Goal: Task Accomplishment & Management: Manage account settings

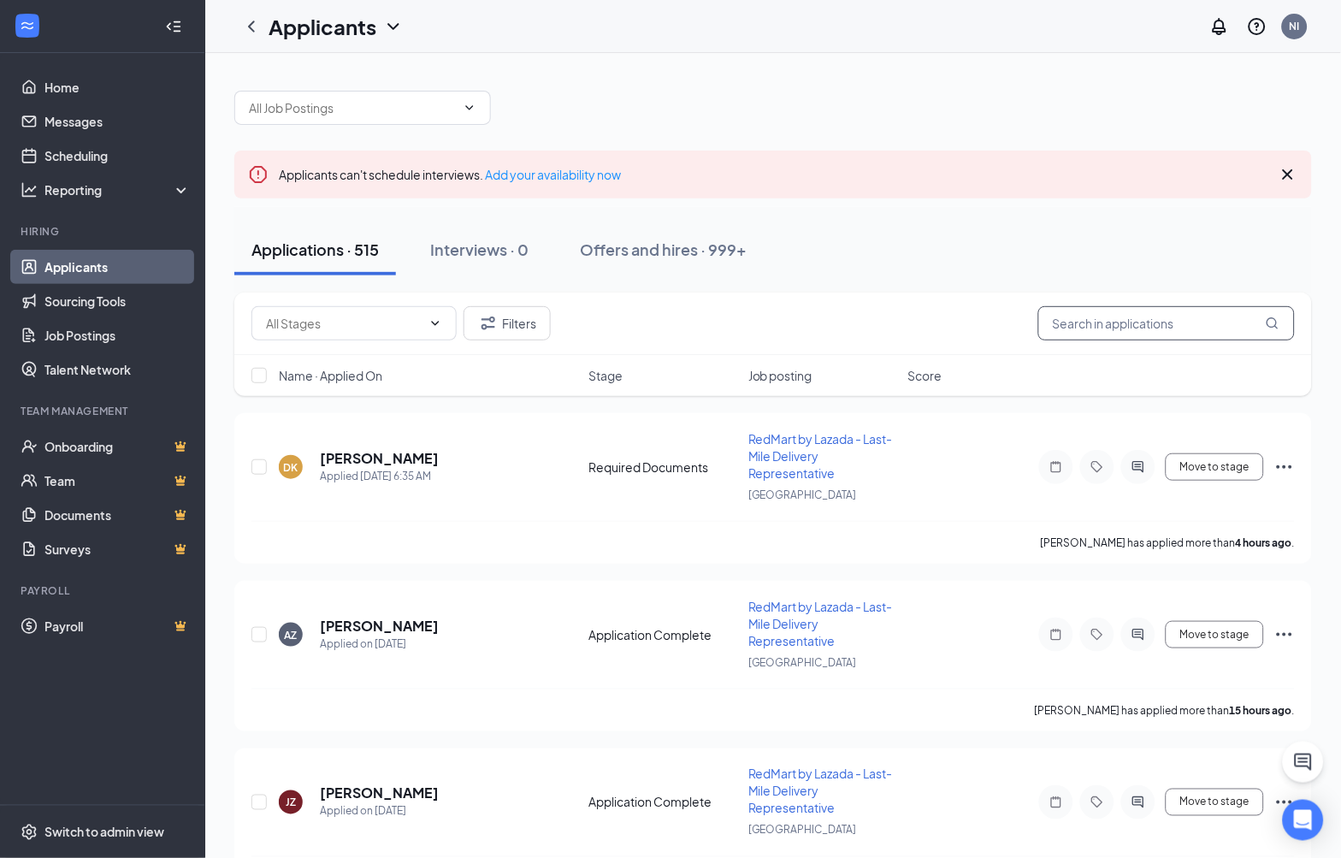
click at [1091, 328] on input "text" at bounding box center [1166, 323] width 257 height 34
paste input "90854785"
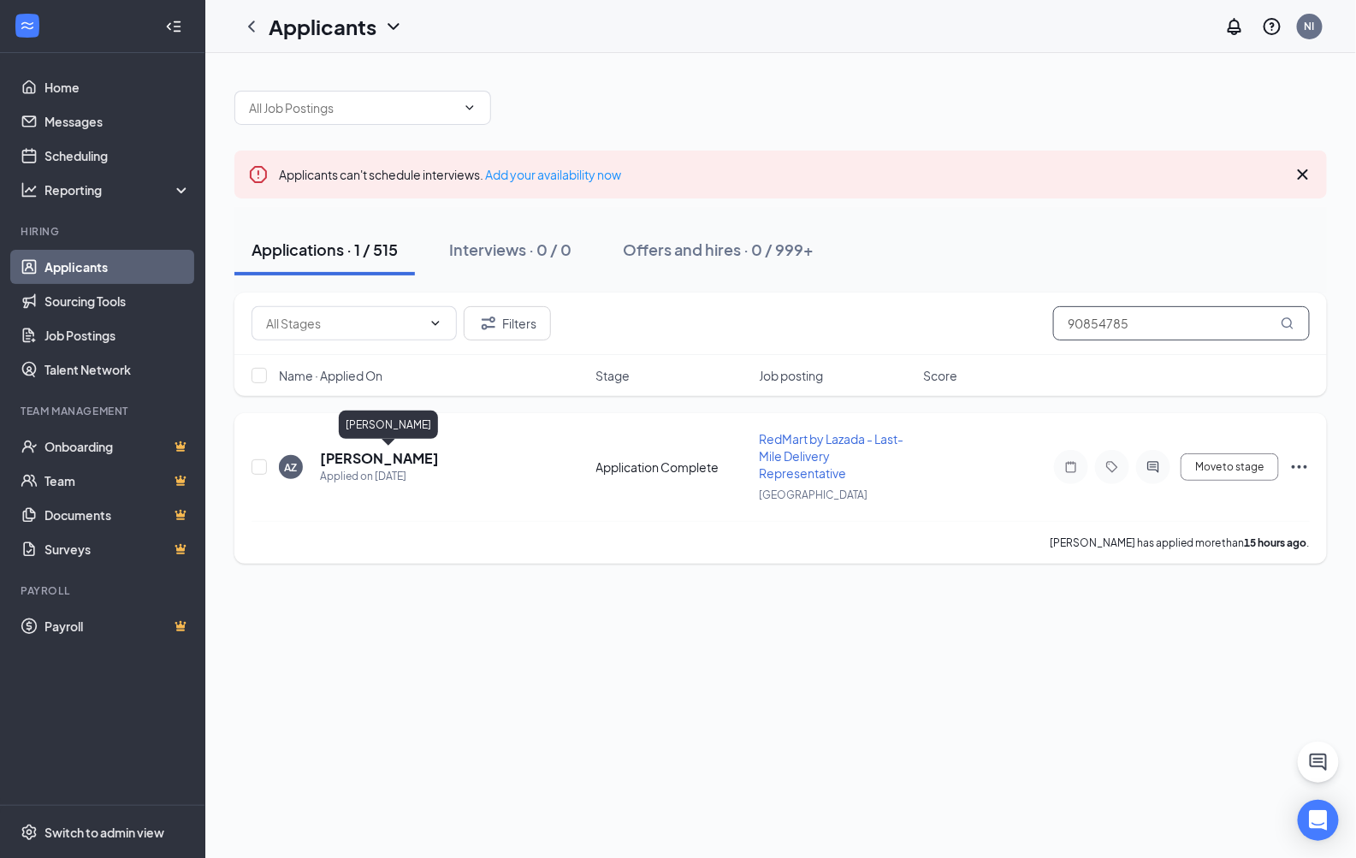
type input "90854785"
click at [399, 462] on h5 "[PERSON_NAME]" at bounding box center [379, 458] width 119 height 19
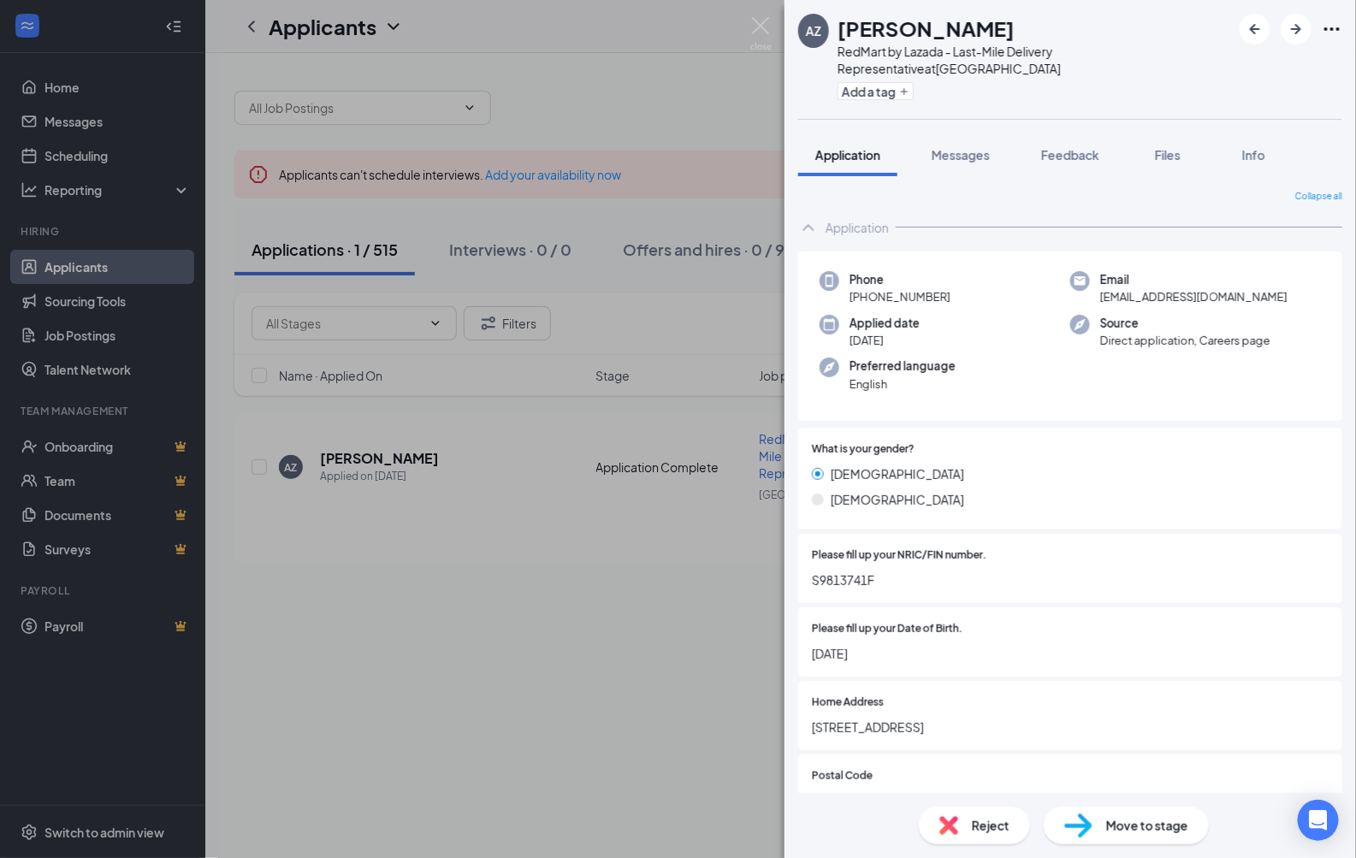
click at [1339, 31] on icon "Ellipses" at bounding box center [1331, 29] width 21 height 21
click at [1256, 62] on link "View full application" at bounding box center [1201, 58] width 110 height 19
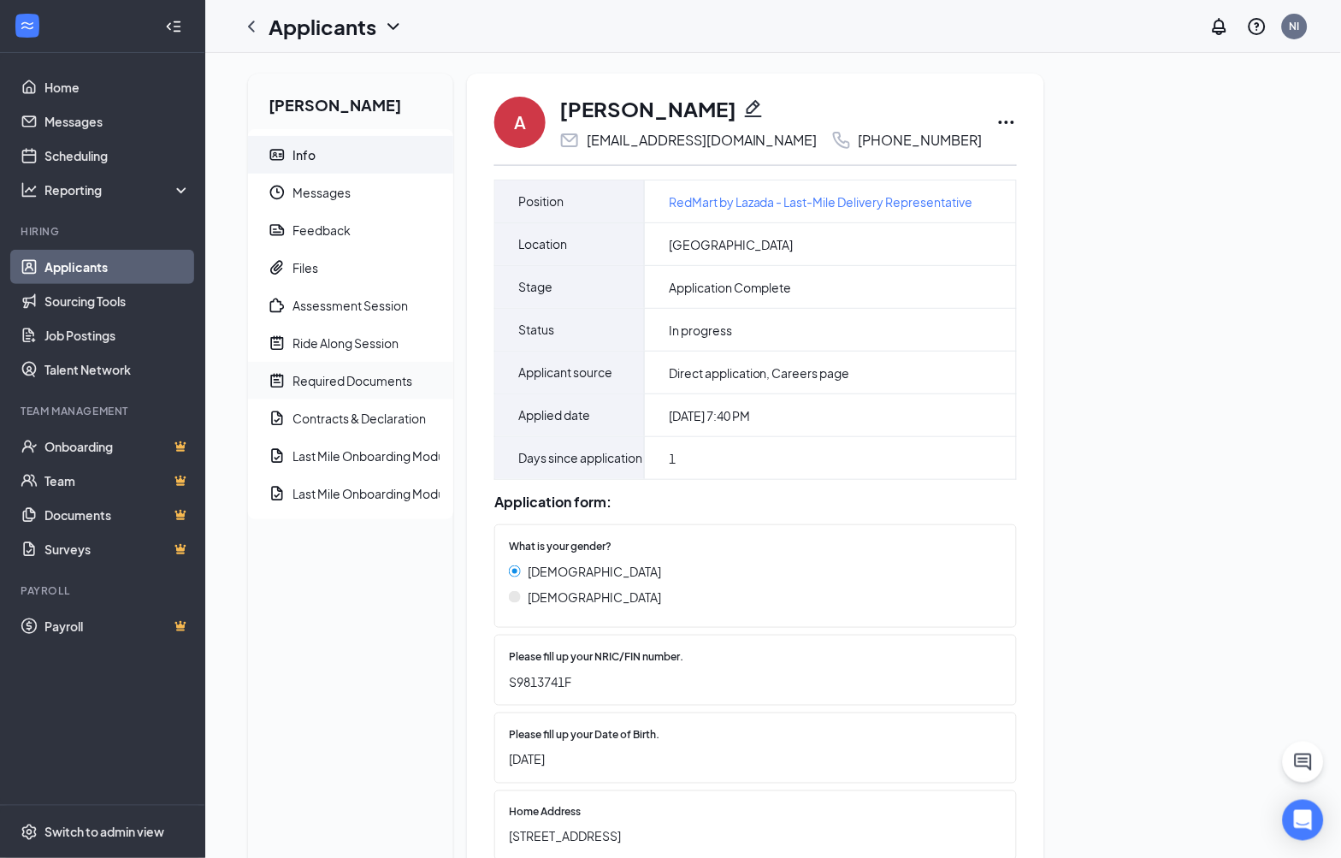
click at [394, 387] on div "Required Documents" at bounding box center [353, 380] width 120 height 17
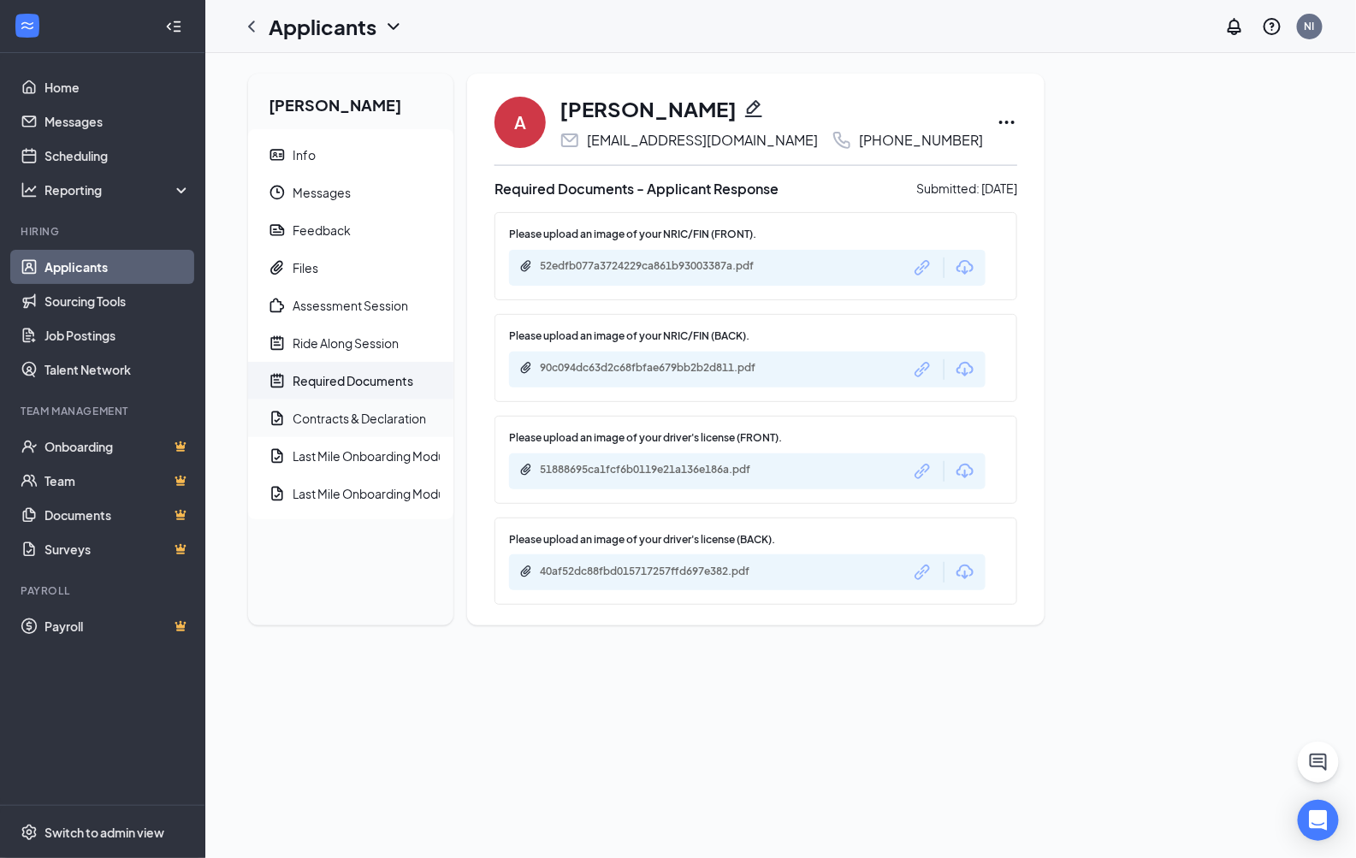
click at [357, 425] on div "Contracts & Declaration" at bounding box center [359, 418] width 133 height 17
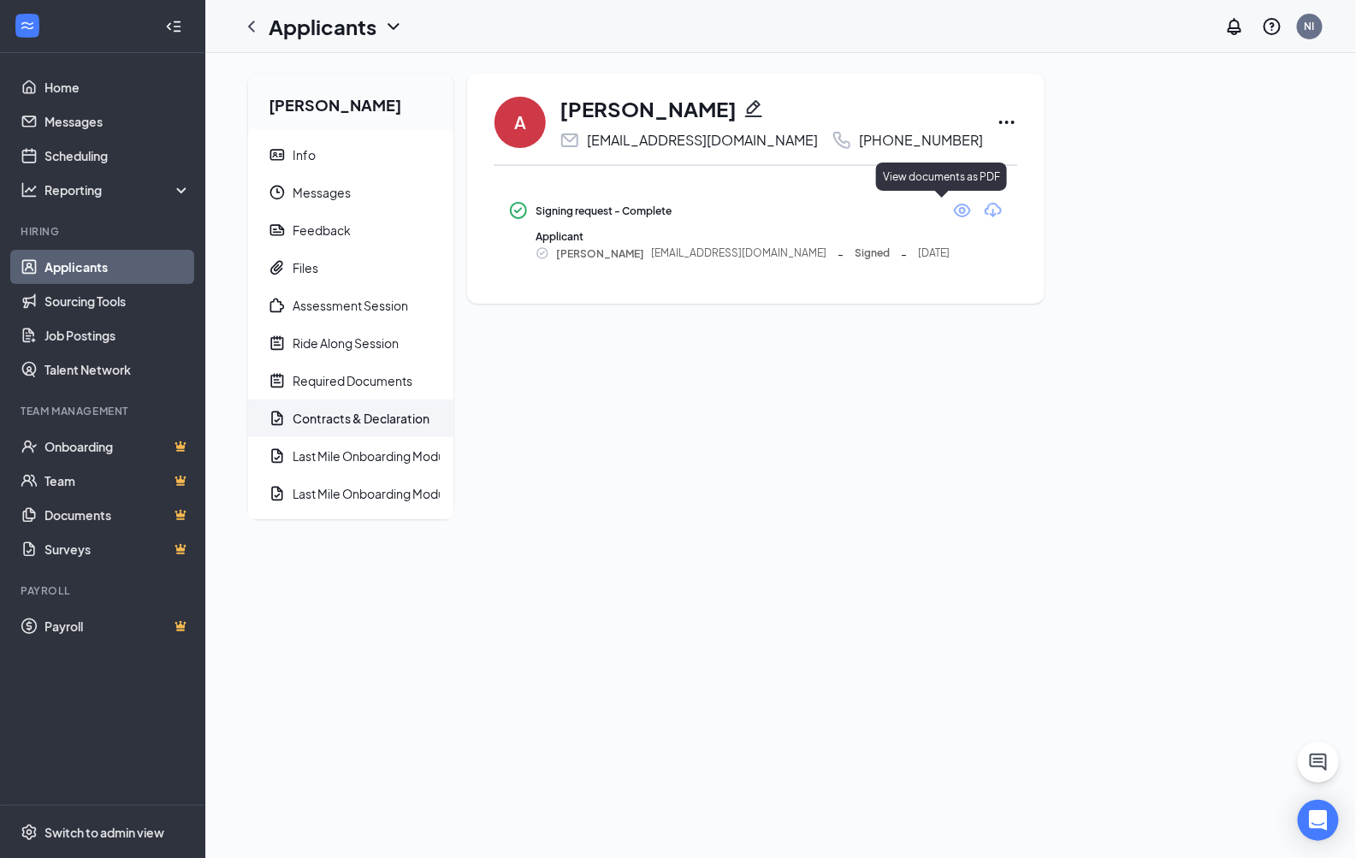
click at [954, 208] on icon "Eye" at bounding box center [962, 211] width 17 height 14
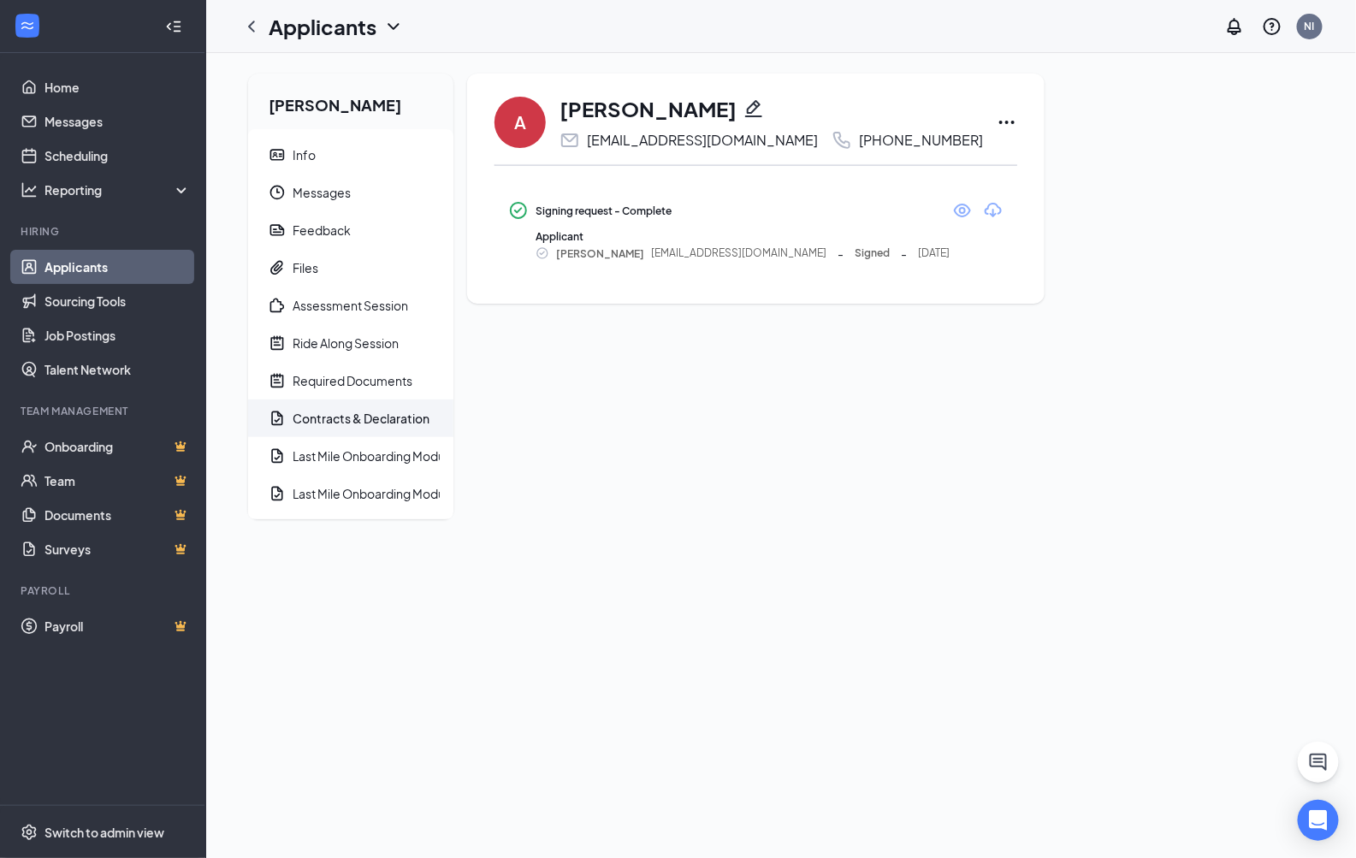
click at [852, 543] on div "[PERSON_NAME] Info Messages Feedback Files Assessment Session Ride Along Sessio…" at bounding box center [780, 303] width 1150 height 500
click at [357, 381] on div "Required Documents" at bounding box center [353, 380] width 120 height 17
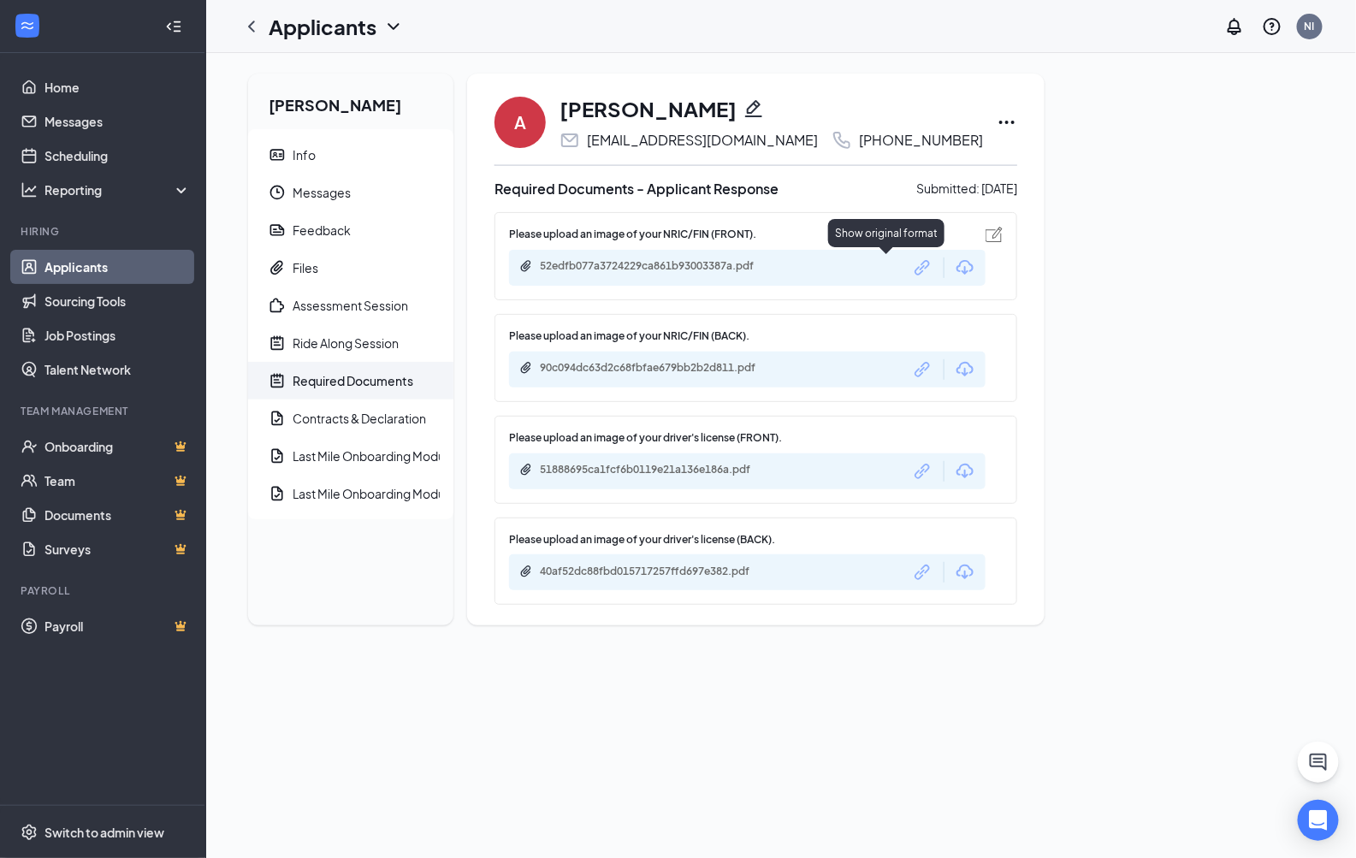
click at [912, 269] on icon "Link" at bounding box center [923, 268] width 22 height 22
click at [914, 368] on icon "Link" at bounding box center [921, 369] width 15 height 15
click at [912, 467] on icon "Link" at bounding box center [923, 471] width 22 height 22
click at [914, 571] on icon "Link" at bounding box center [921, 572] width 15 height 15
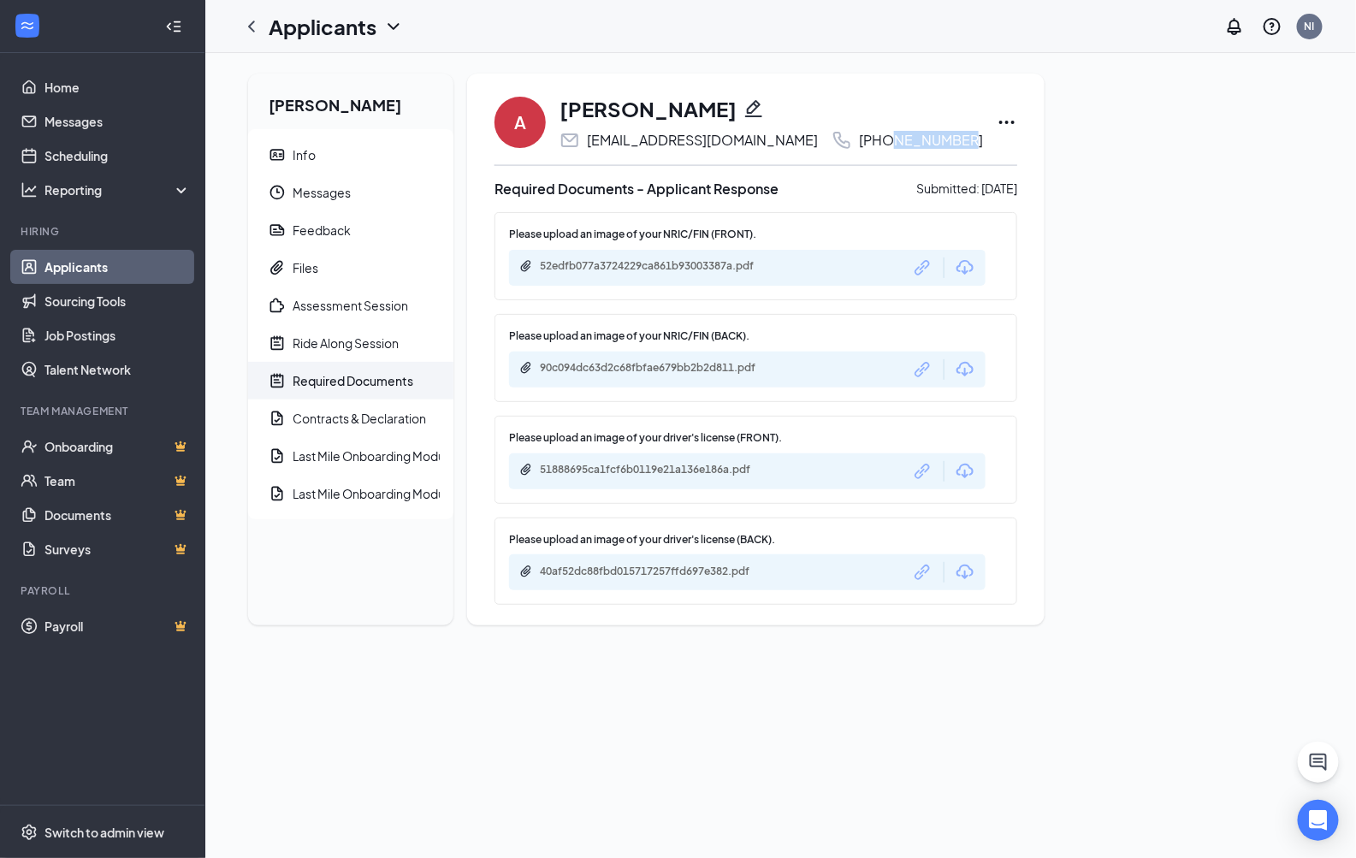
drag, startPoint x: 849, startPoint y: 142, endPoint x: 916, endPoint y: 143, distance: 66.7
click at [916, 143] on div "[PHONE_NUMBER]" at bounding box center [921, 140] width 124 height 17
copy div "9085 4785"
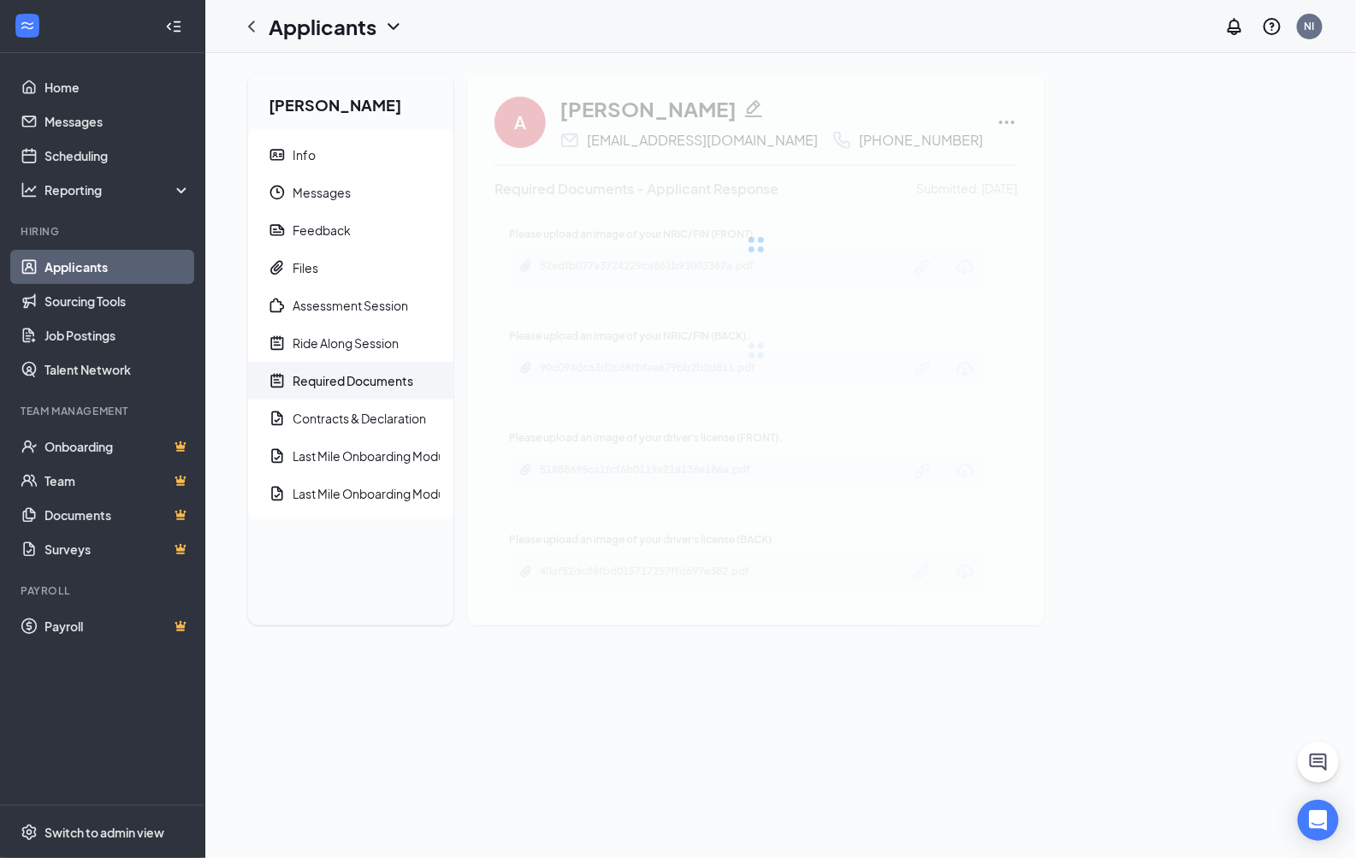
click at [701, 139] on div at bounding box center [755, 245] width 577 height 342
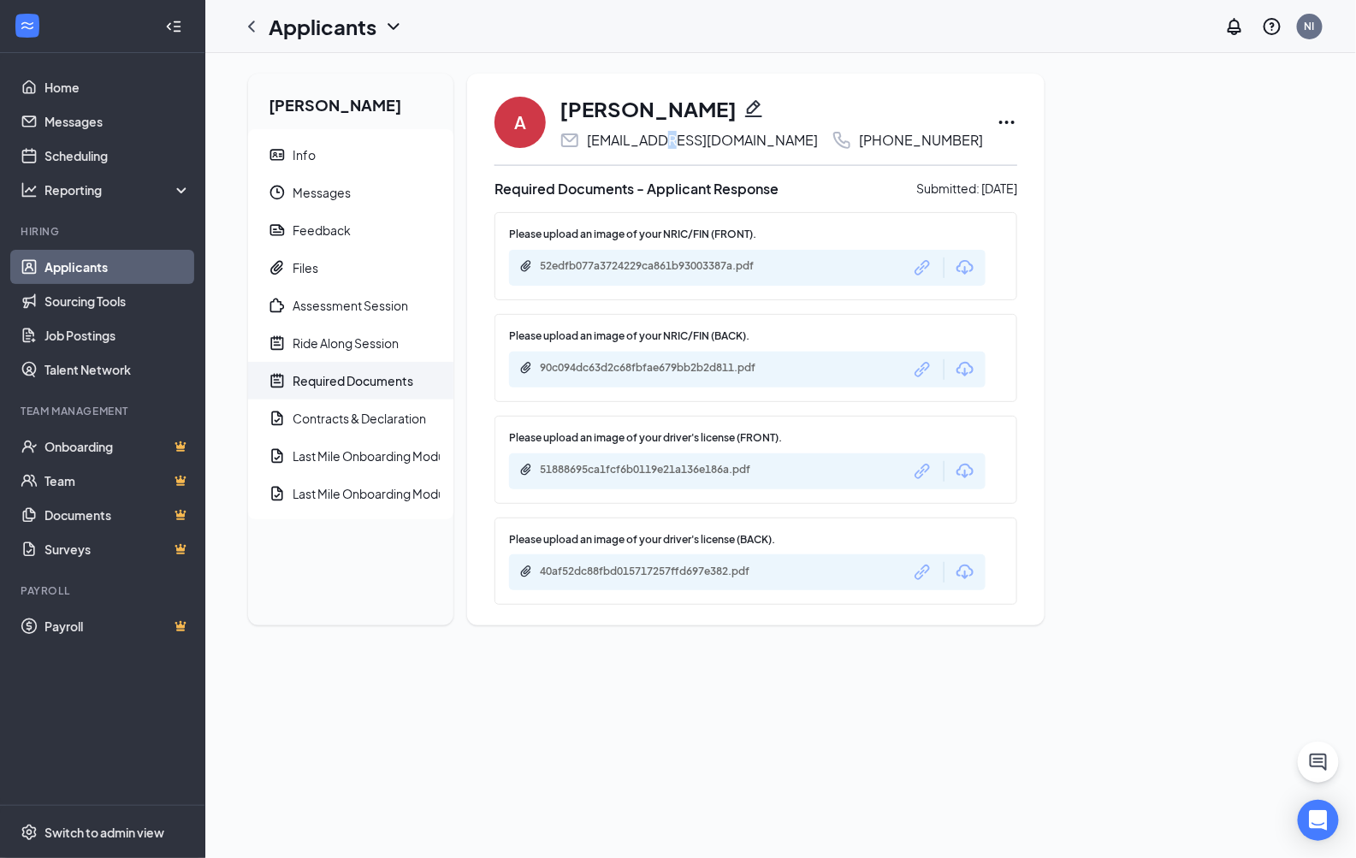
click at [700, 139] on div "[EMAIL_ADDRESS][DOMAIN_NAME]" at bounding box center [702, 140] width 231 height 17
copy div "[EMAIL_ADDRESS][DOMAIN_NAME]"
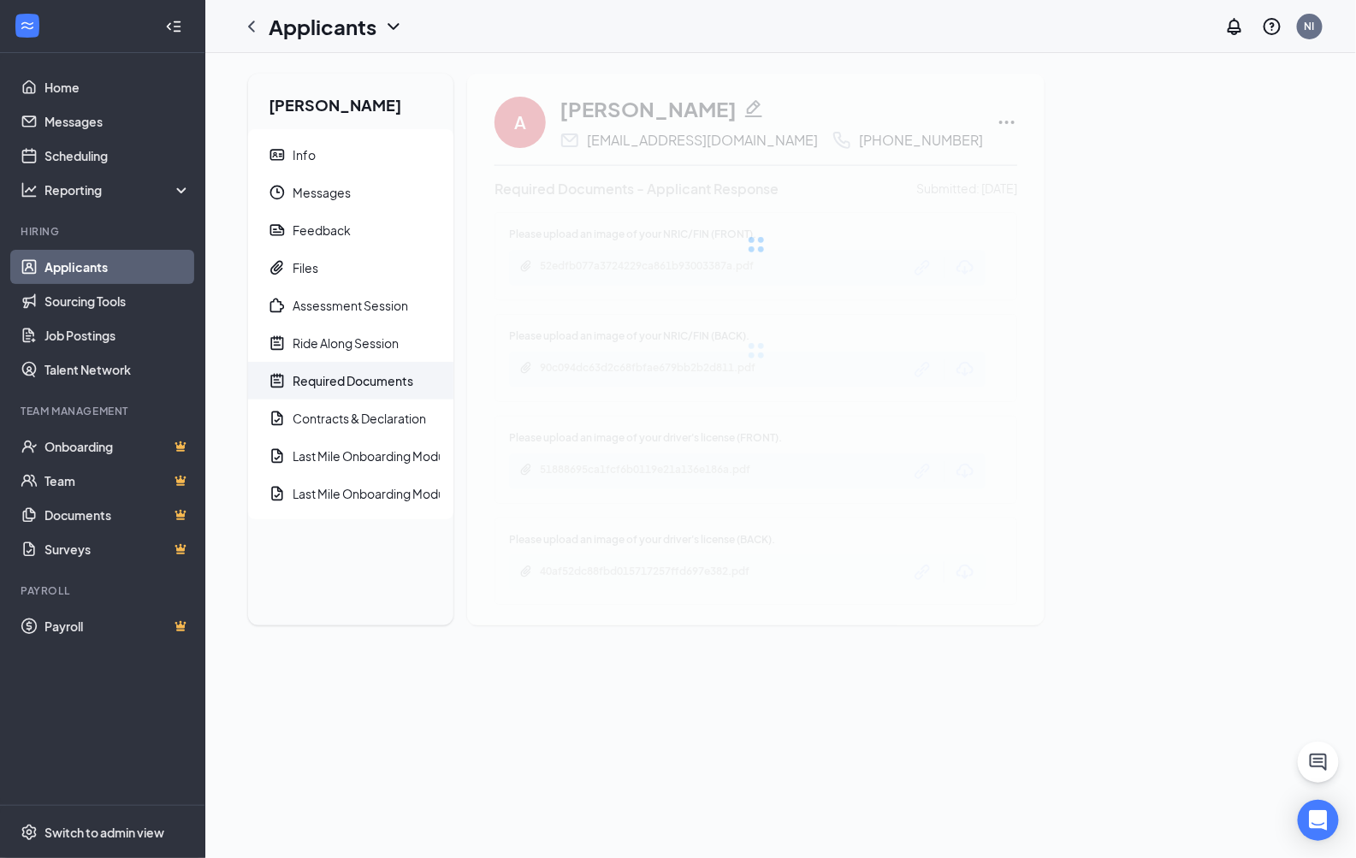
drag, startPoint x: 853, startPoint y: 141, endPoint x: 879, endPoint y: 141, distance: 26.5
click at [879, 141] on div "A [PERSON_NAME] [EMAIL_ADDRESS][DOMAIN_NAME] [PHONE_NUMBER] Required Documents …" at bounding box center [755, 350] width 577 height 552
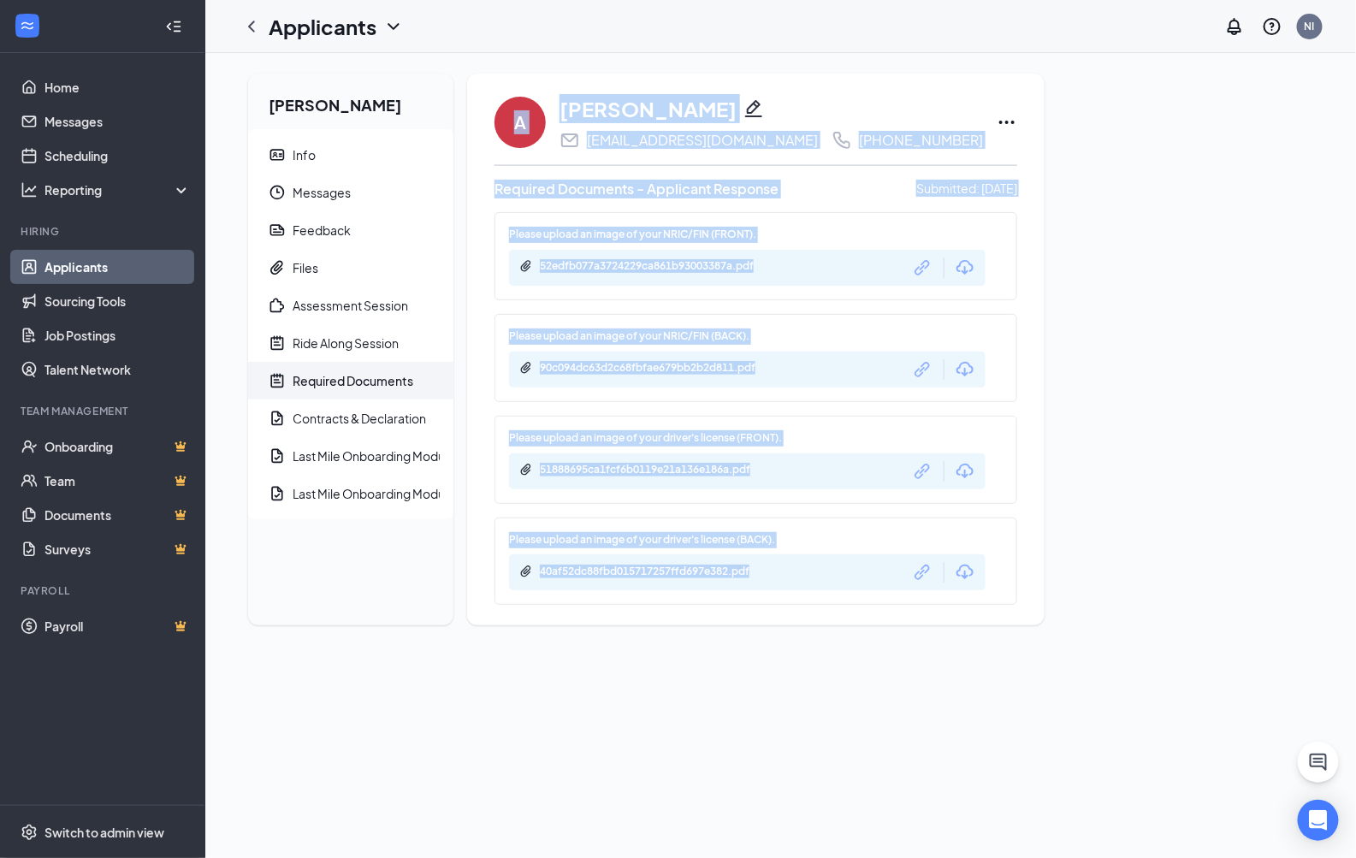
click at [859, 138] on div "[PHONE_NUMBER]" at bounding box center [921, 140] width 124 height 17
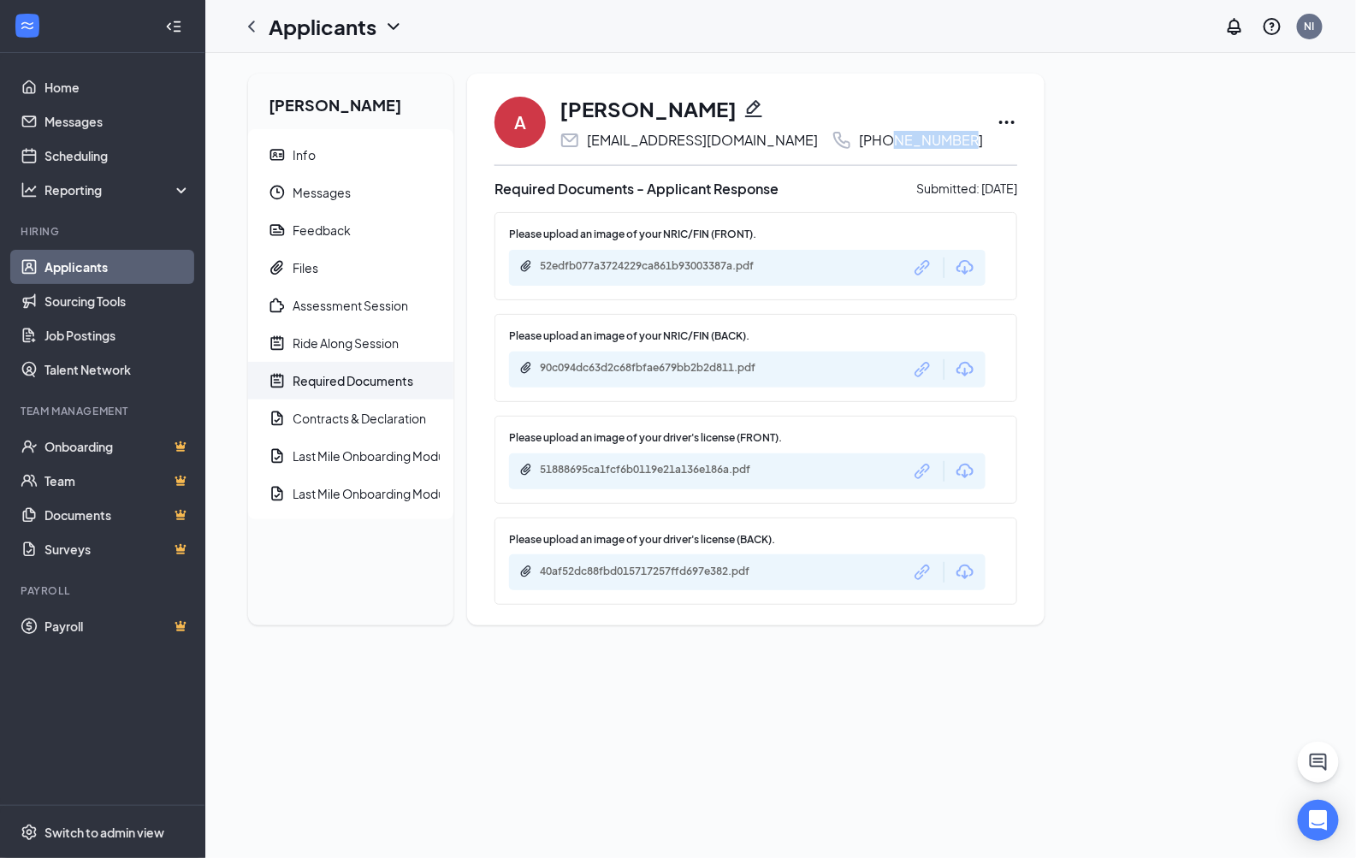
drag, startPoint x: 850, startPoint y: 139, endPoint x: 913, endPoint y: 144, distance: 63.4
click at [913, 144] on div "[PHONE_NUMBER]" at bounding box center [921, 140] width 124 height 17
copy div "9085 4785"
click at [669, 139] on div "A [PERSON_NAME] [EMAIL_ADDRESS][DOMAIN_NAME] [PHONE_NUMBER] Required Documents …" at bounding box center [755, 350] width 577 height 552
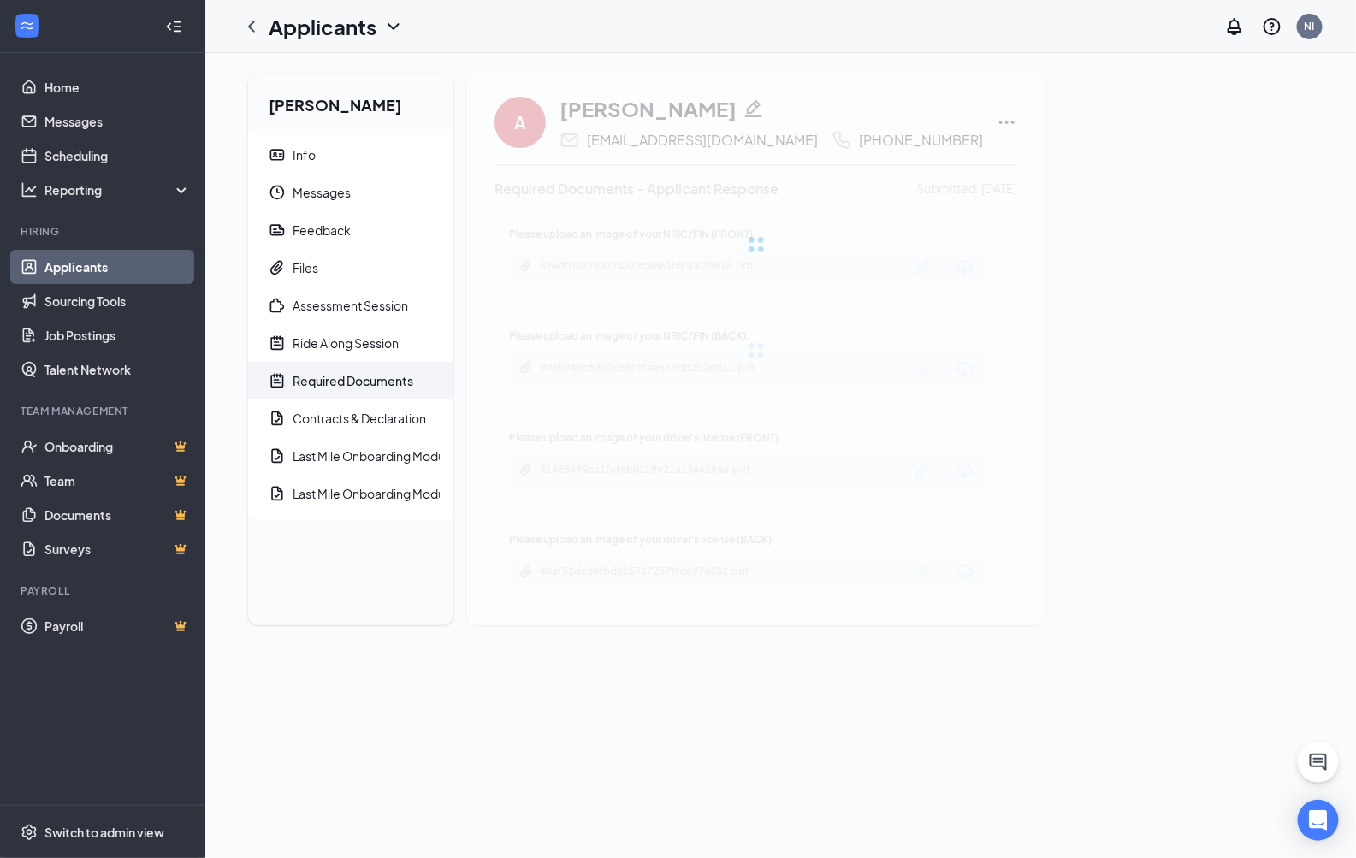
click at [669, 139] on div at bounding box center [755, 245] width 577 height 342
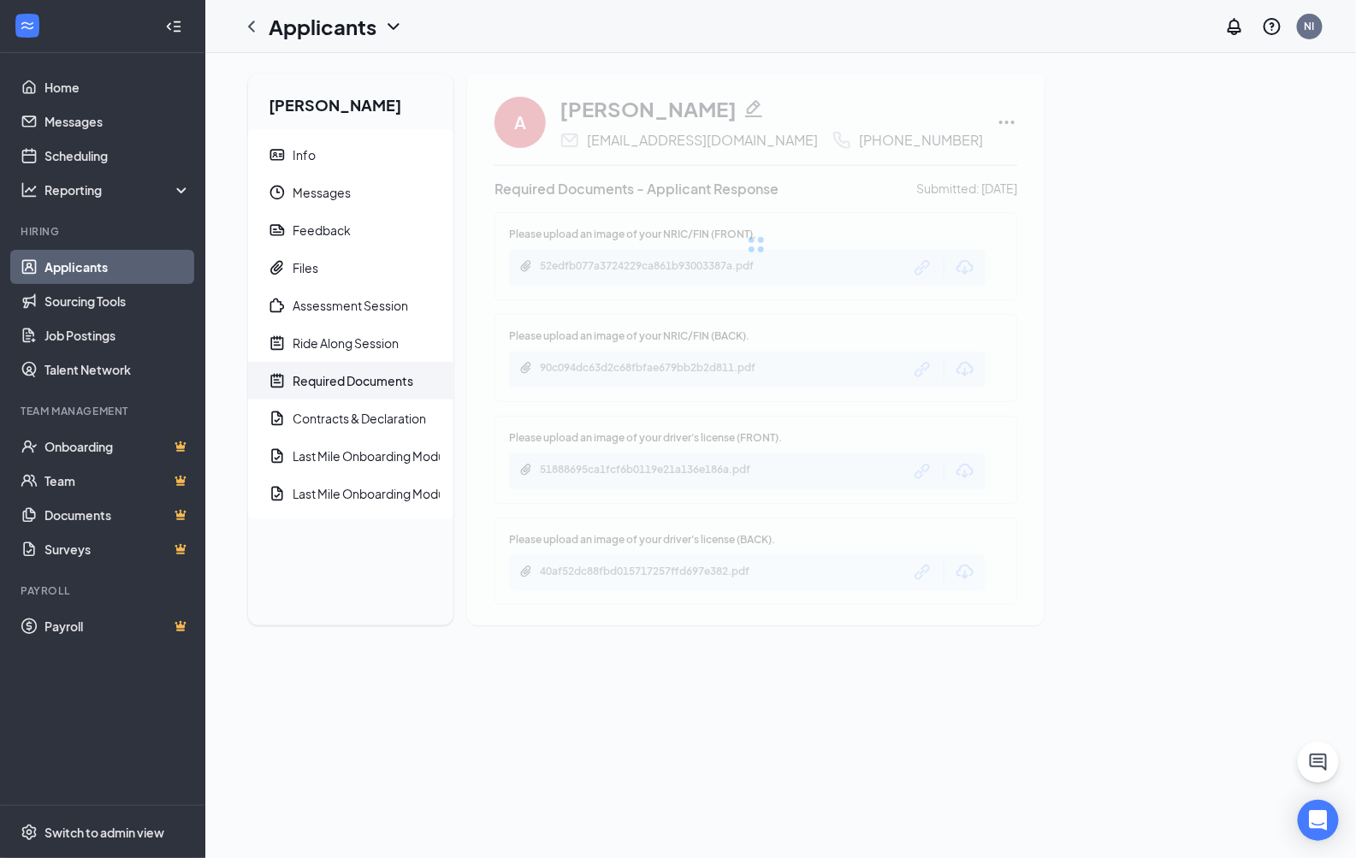
click at [669, 139] on div "[EMAIL_ADDRESS][DOMAIN_NAME]" at bounding box center [702, 140] width 231 height 17
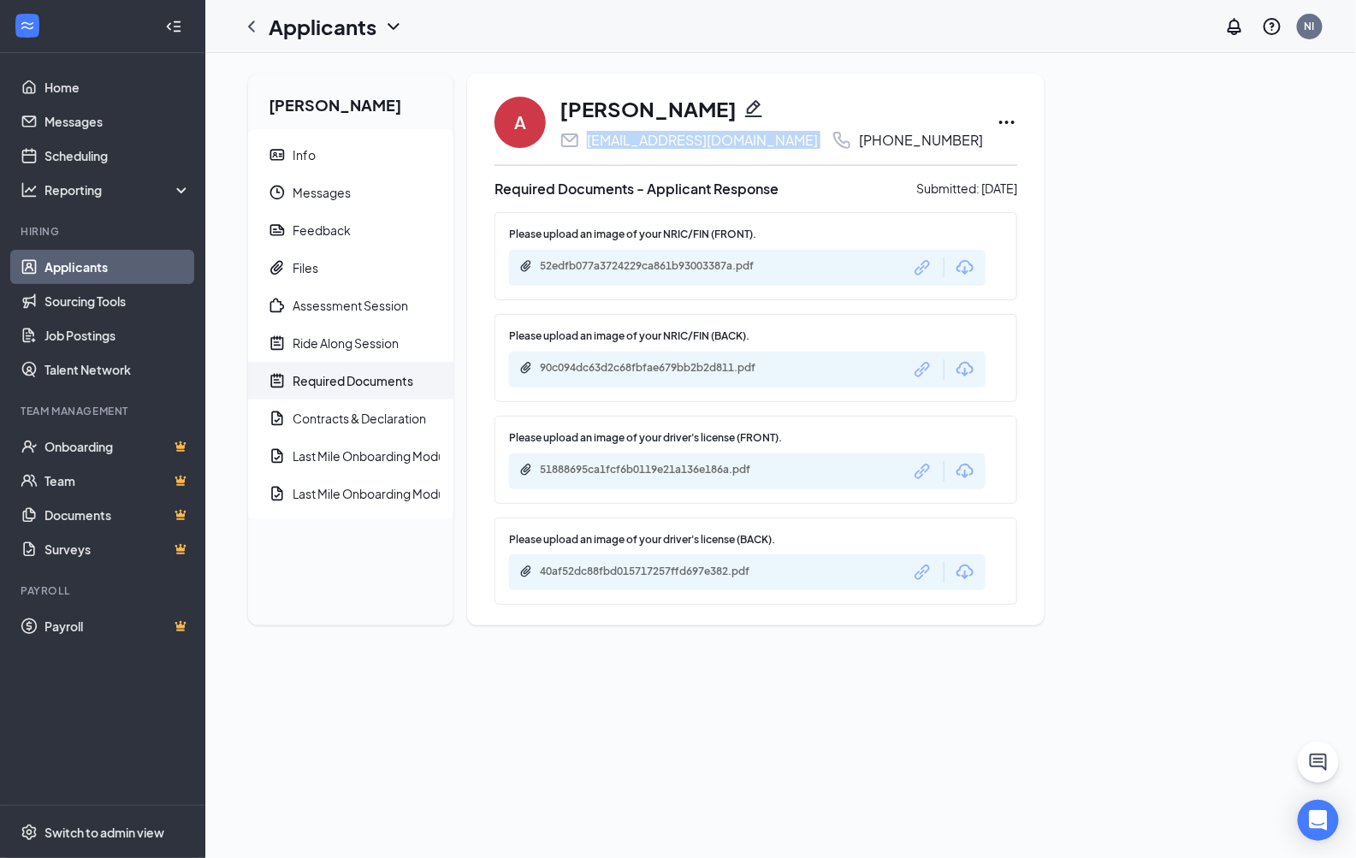
click at [669, 139] on div "[EMAIL_ADDRESS][DOMAIN_NAME]" at bounding box center [702, 140] width 231 height 17
copy div "[EMAIL_ADDRESS][DOMAIN_NAME]"
click at [393, 156] on span "Info" at bounding box center [366, 155] width 147 height 38
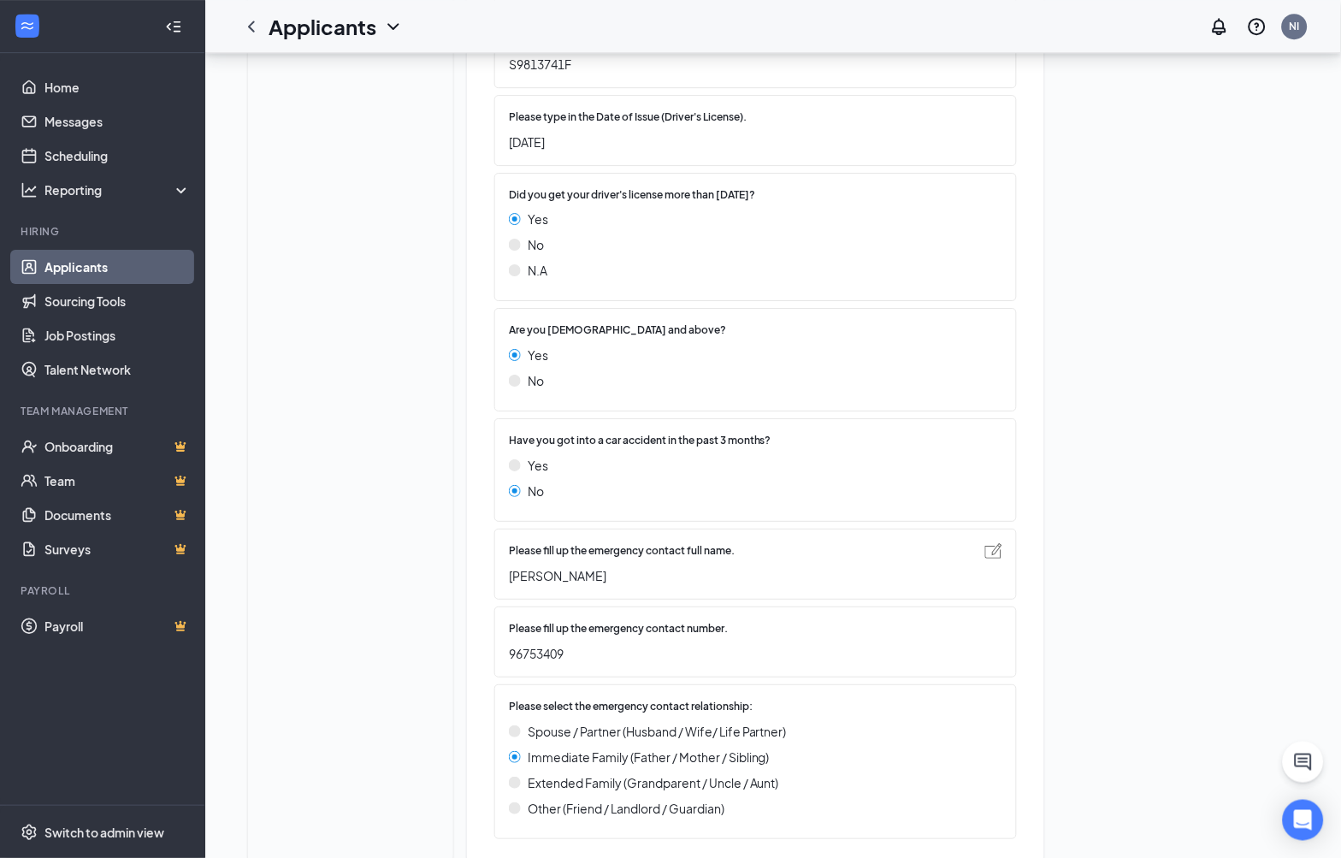
scroll to position [1312, 0]
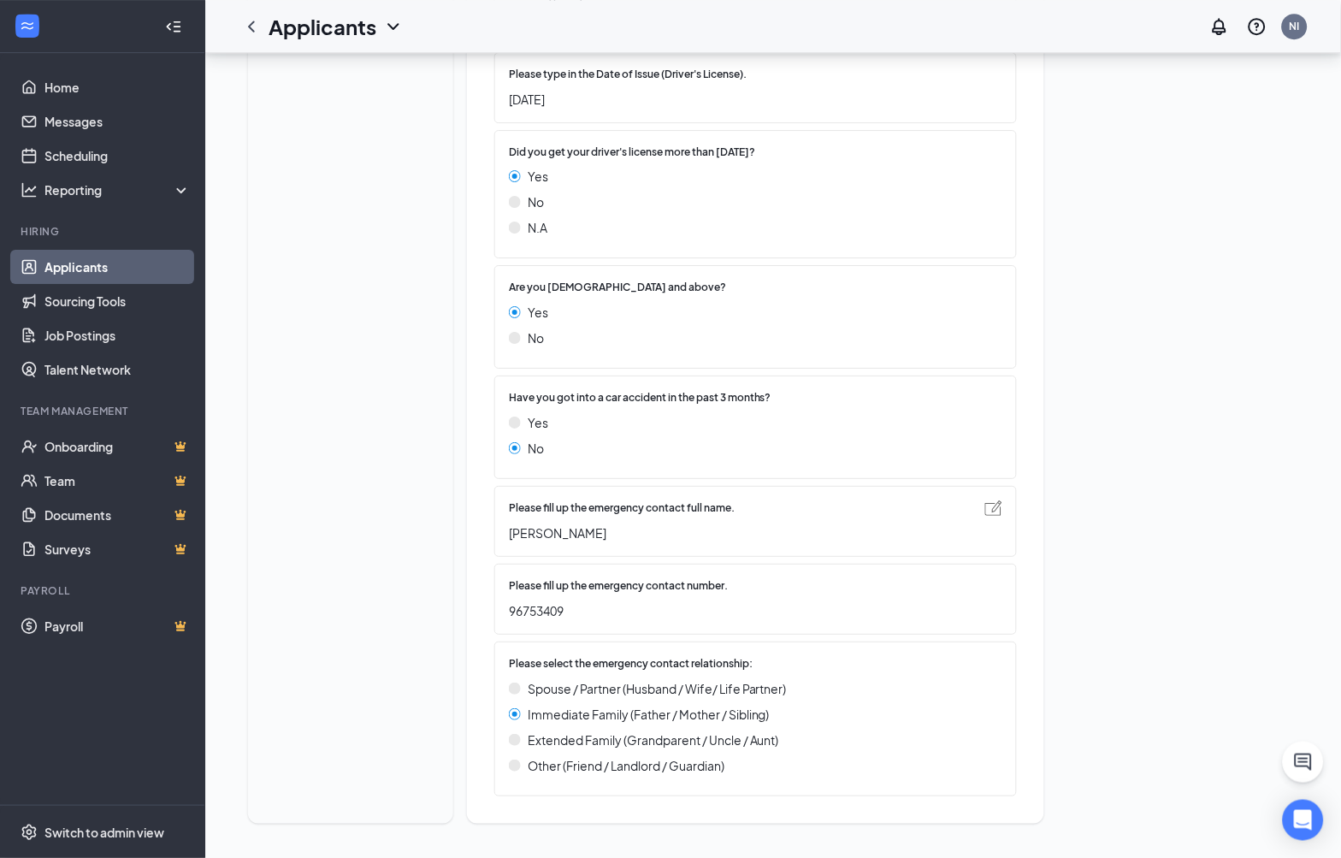
click at [602, 527] on span "[PERSON_NAME]" at bounding box center [747, 532] width 476 height 19
copy div "[PERSON_NAME]"
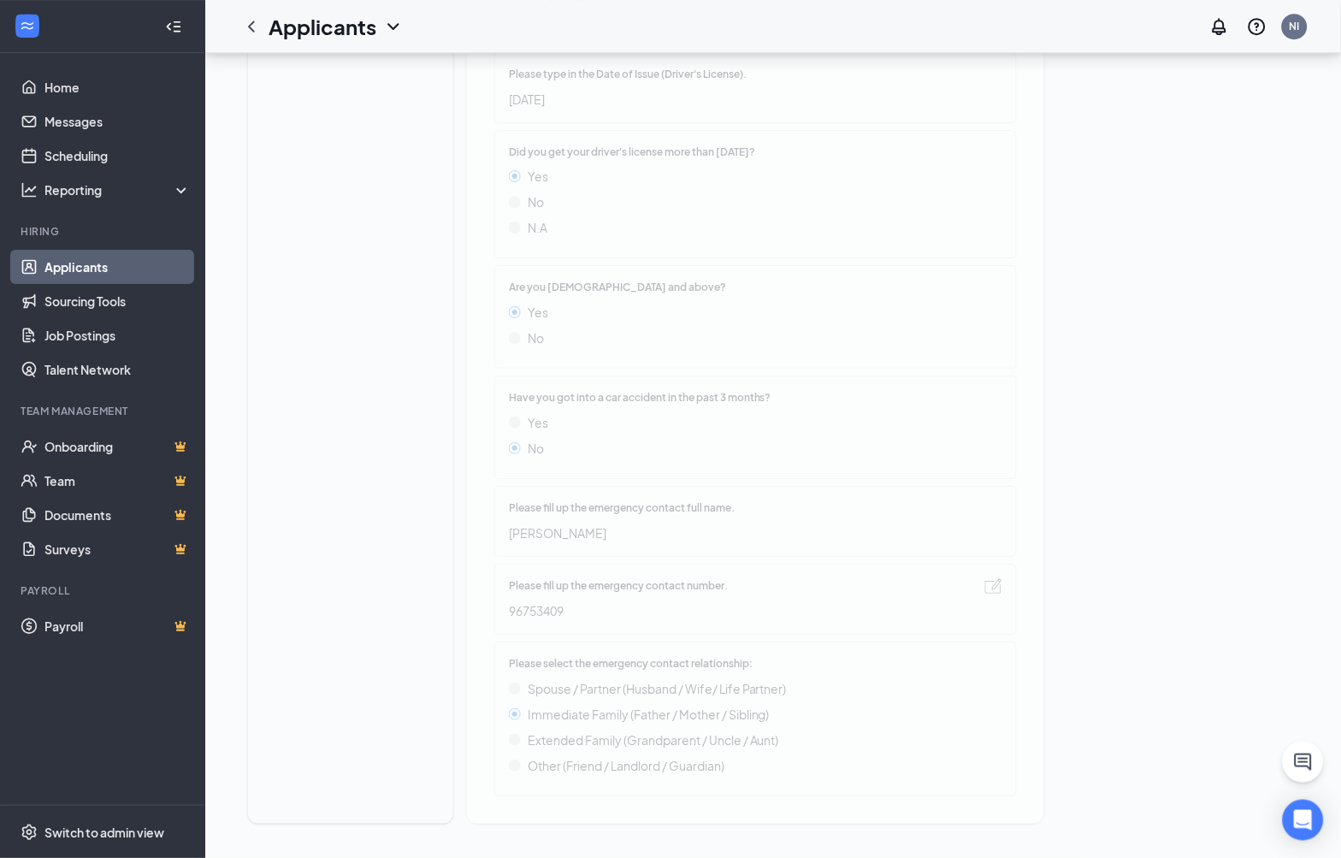
drag, startPoint x: 528, startPoint y: 611, endPoint x: 574, endPoint y: 614, distance: 46.3
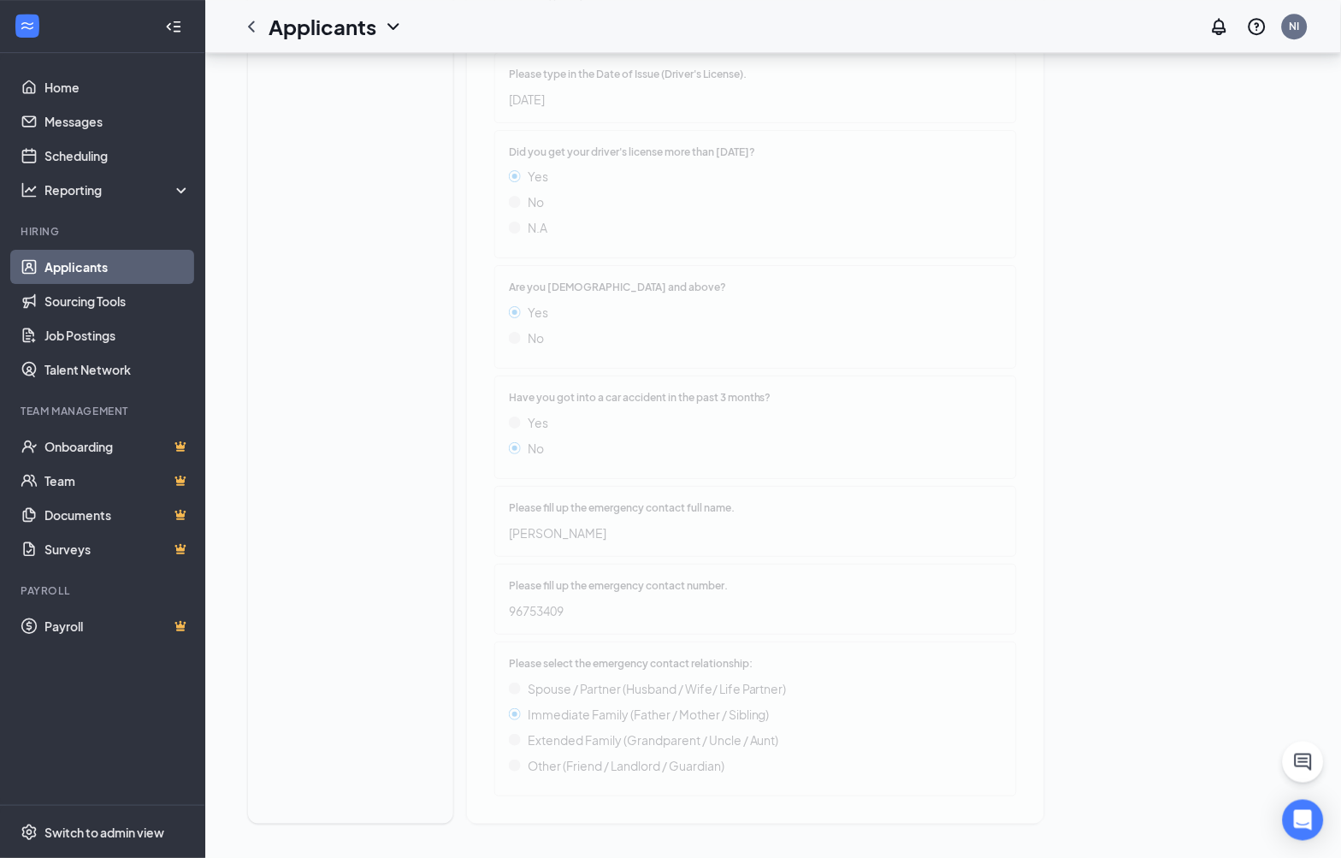
click at [574, 614] on span "96753409" at bounding box center [747, 610] width 476 height 19
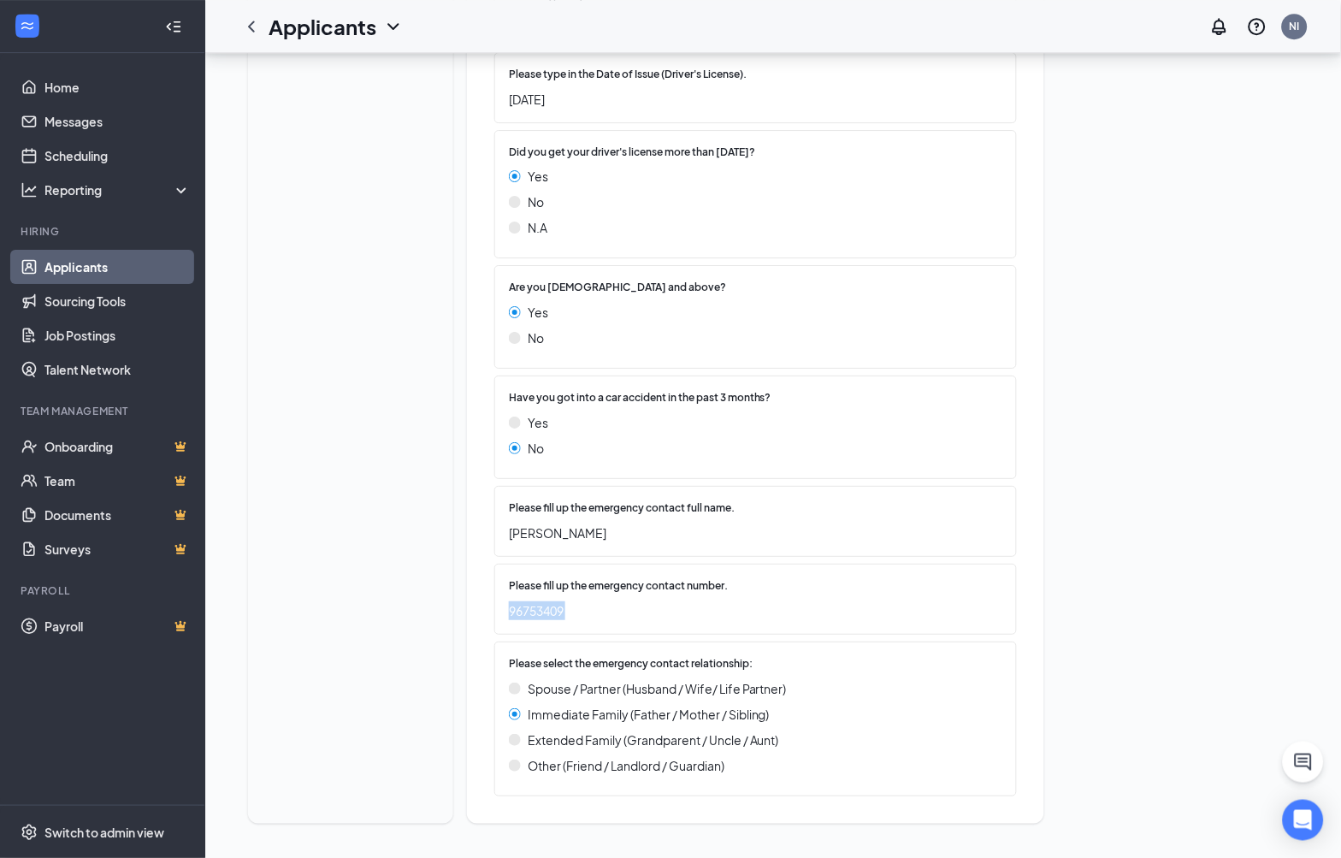
click at [574, 614] on span "96753409" at bounding box center [747, 610] width 476 height 19
copy div "96753409"
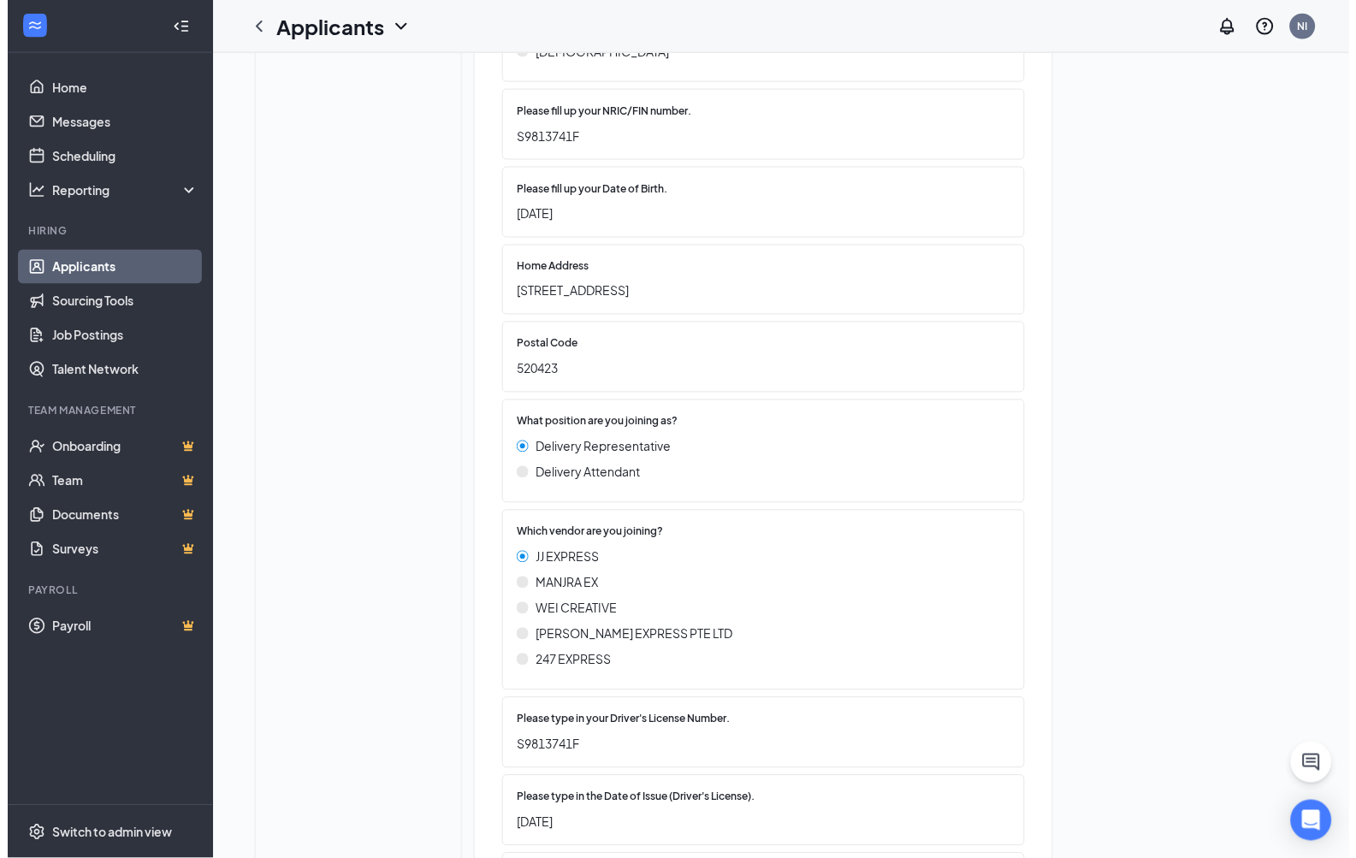
scroll to position [0, 0]
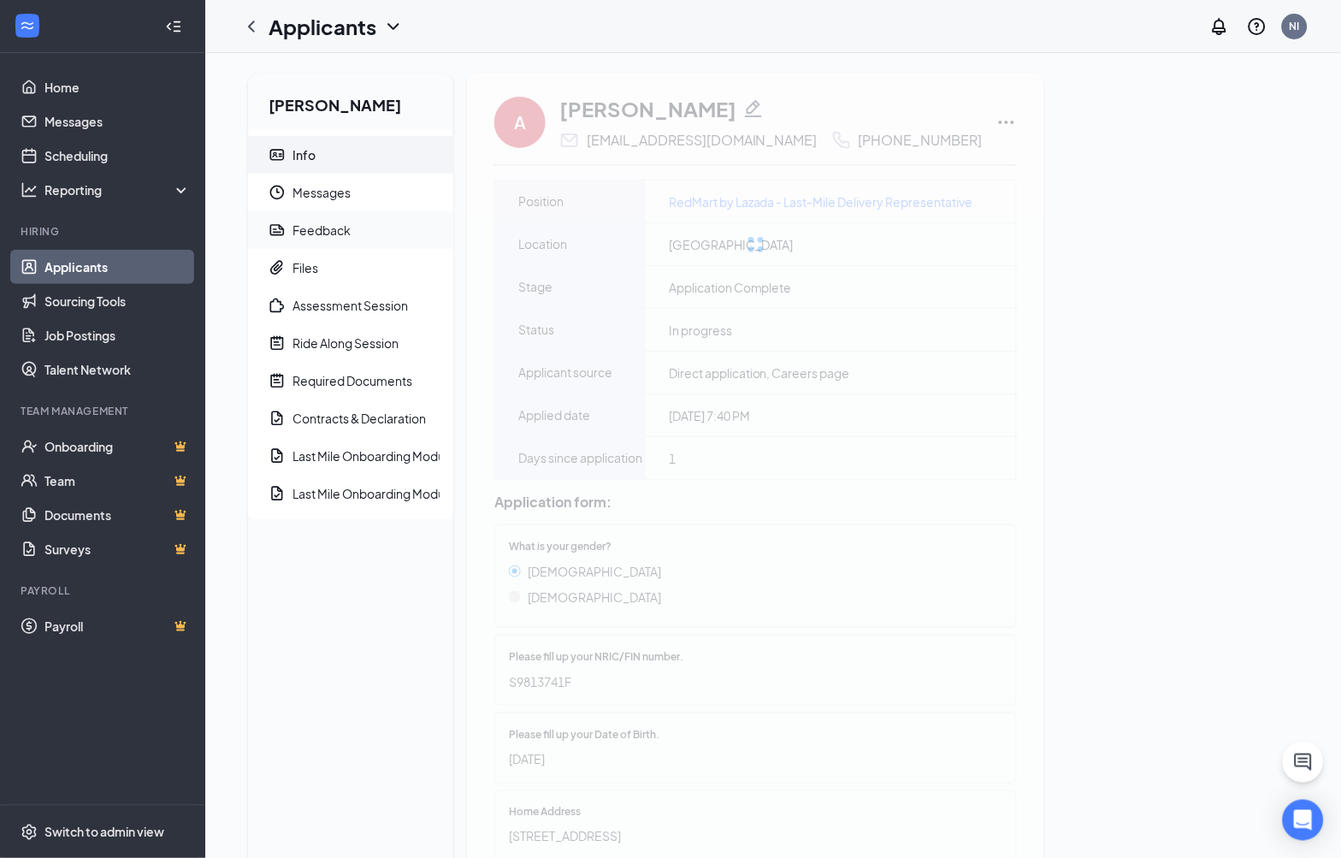
click at [368, 235] on span "Feedback" at bounding box center [366, 230] width 147 height 38
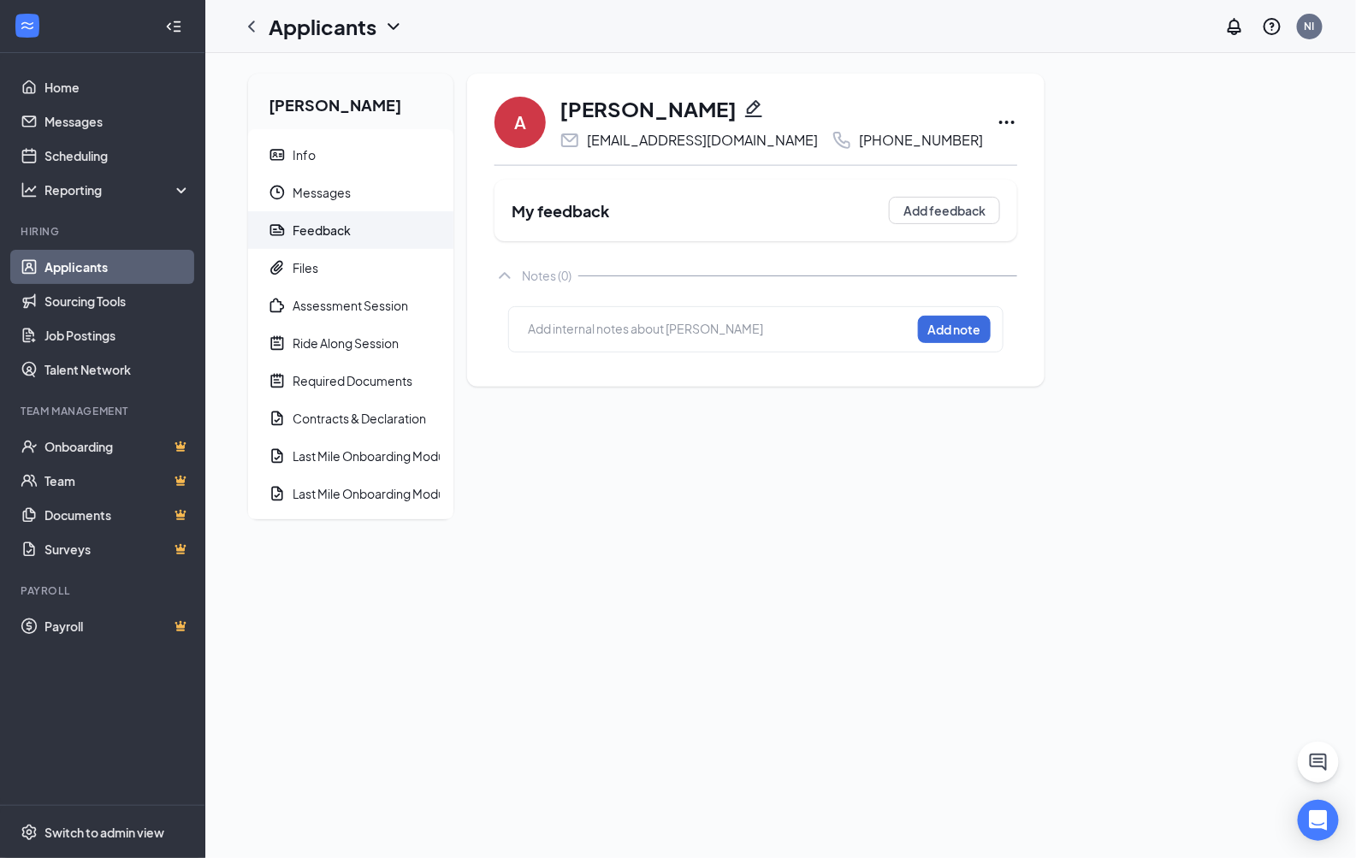
click at [694, 338] on div "Add internal notes about [PERSON_NAME]" at bounding box center [645, 328] width 235 height 19
click at [693, 328] on div at bounding box center [719, 329] width 381 height 18
click at [918, 334] on button "Add note" at bounding box center [954, 329] width 73 height 27
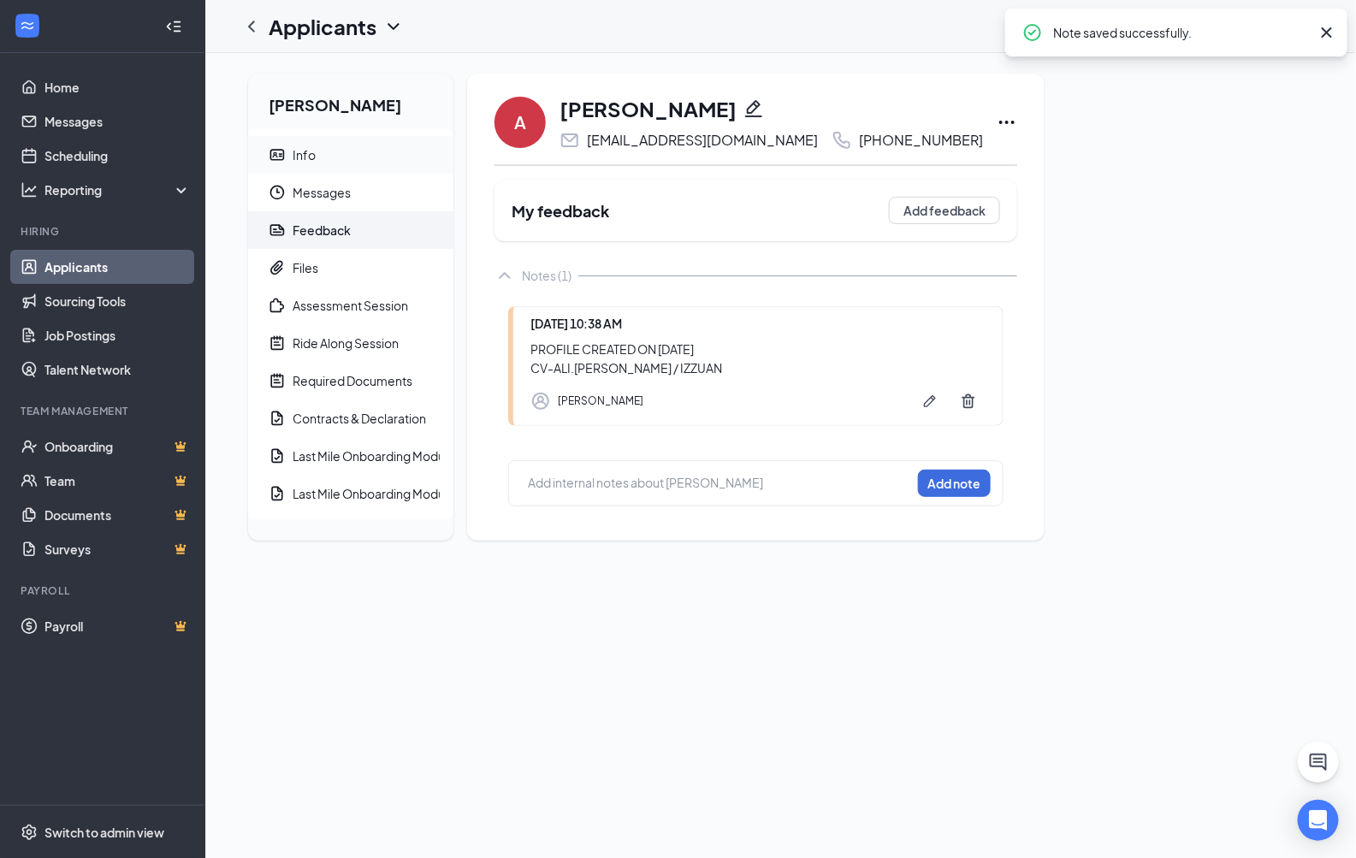
click at [382, 151] on span "Info" at bounding box center [366, 155] width 147 height 38
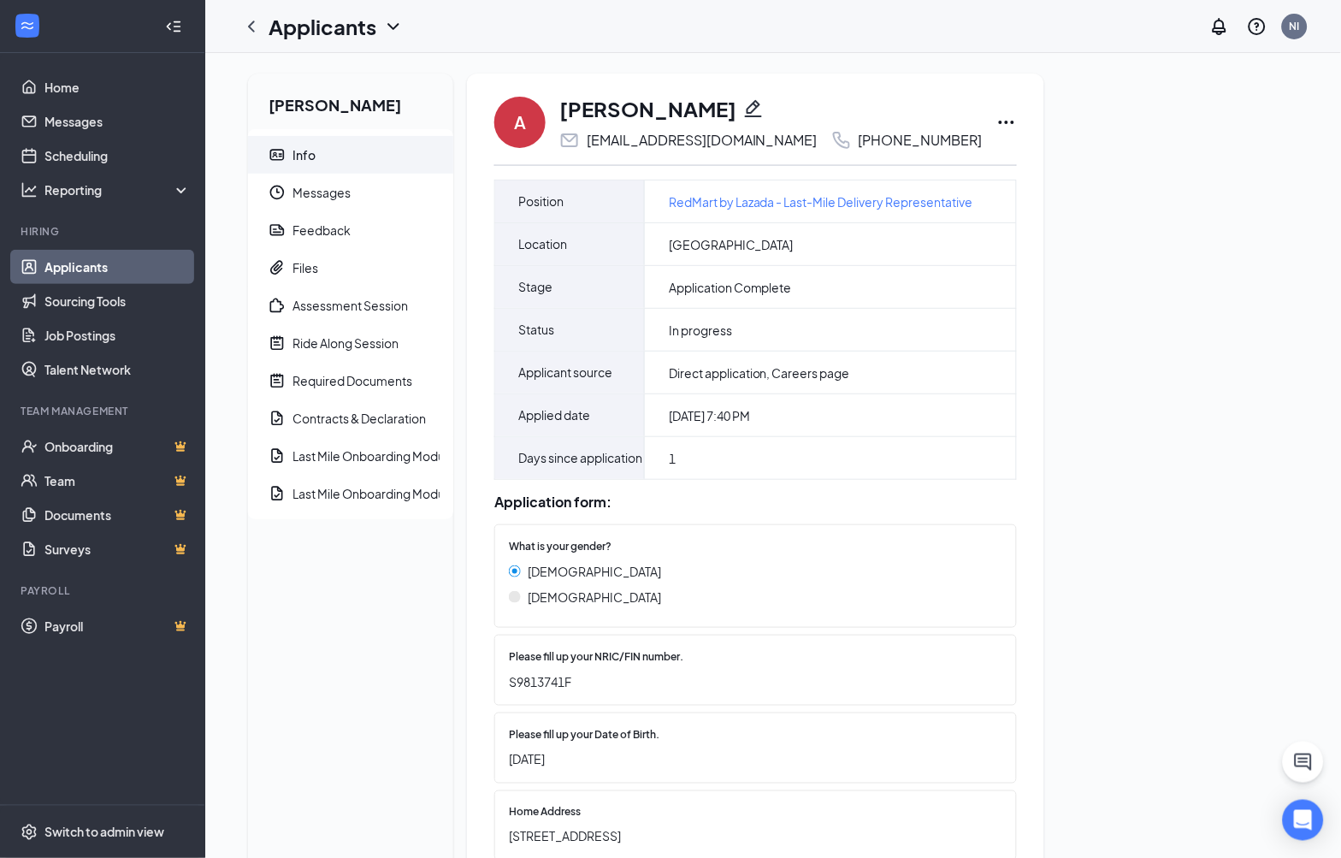
click at [996, 116] on icon "Ellipses" at bounding box center [1006, 122] width 21 height 21
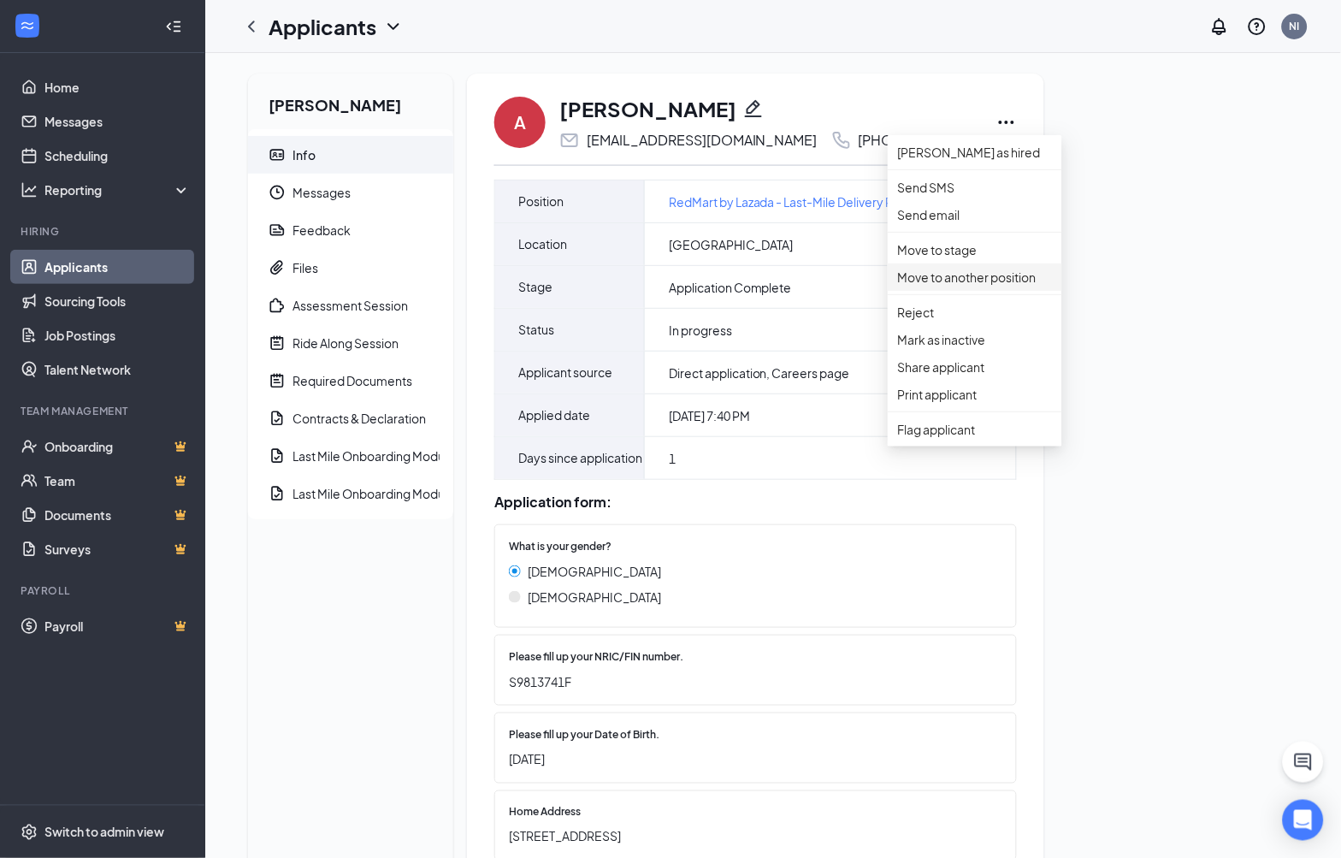
click at [1007, 287] on p "Move to another position" at bounding box center [975, 277] width 154 height 19
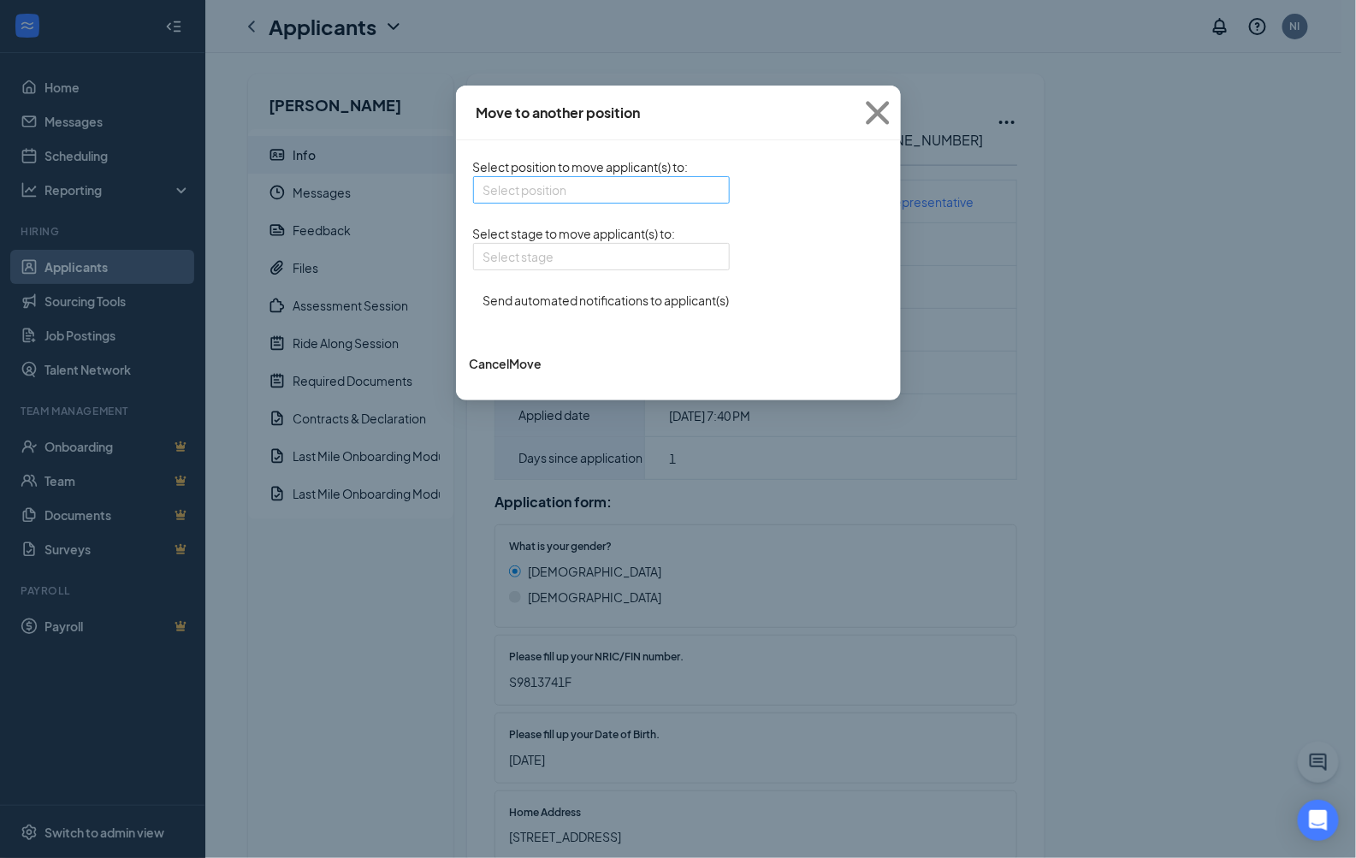
click at [483, 200] on input "search" at bounding box center [595, 190] width 224 height 26
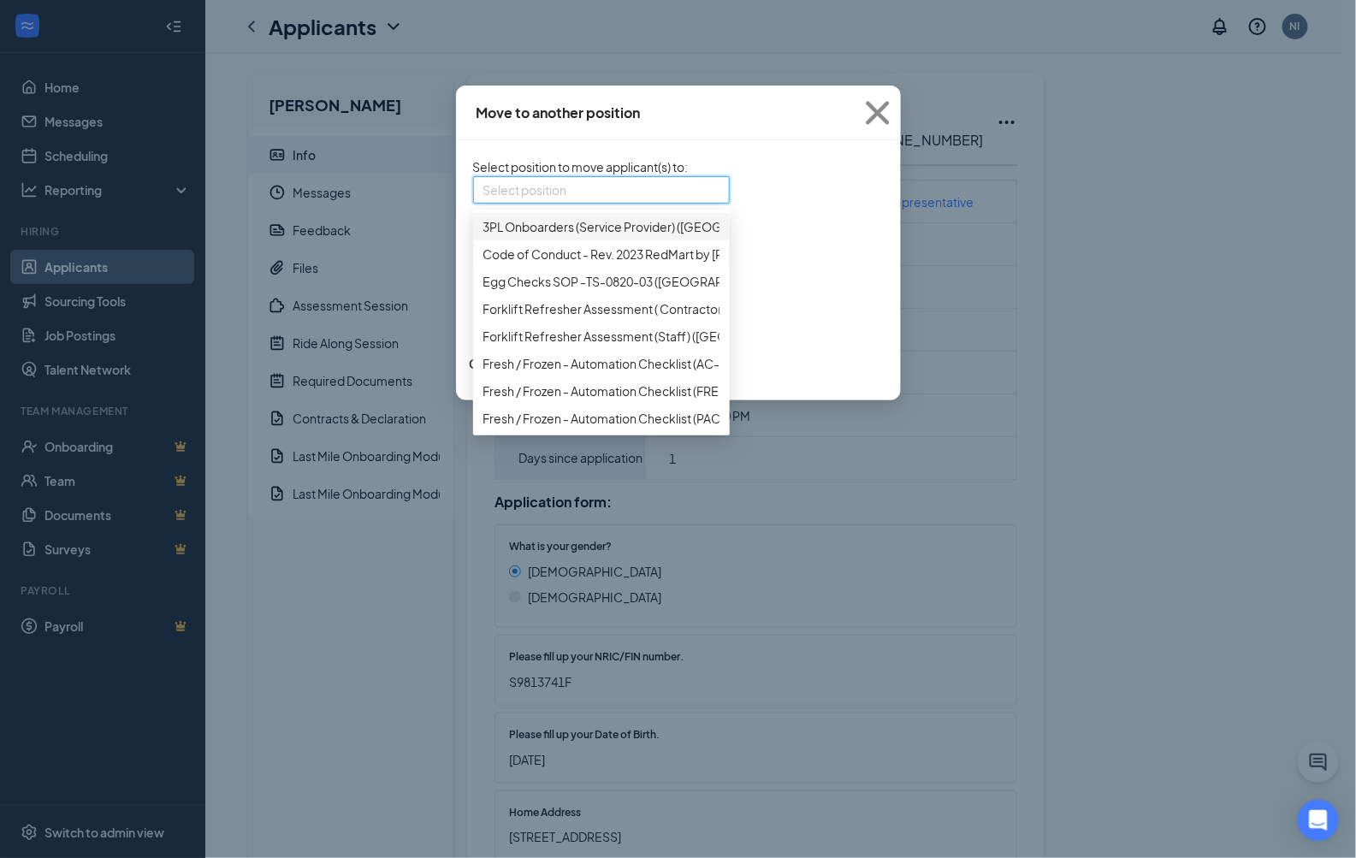
click at [497, 191] on input "search" at bounding box center [595, 190] width 224 height 26
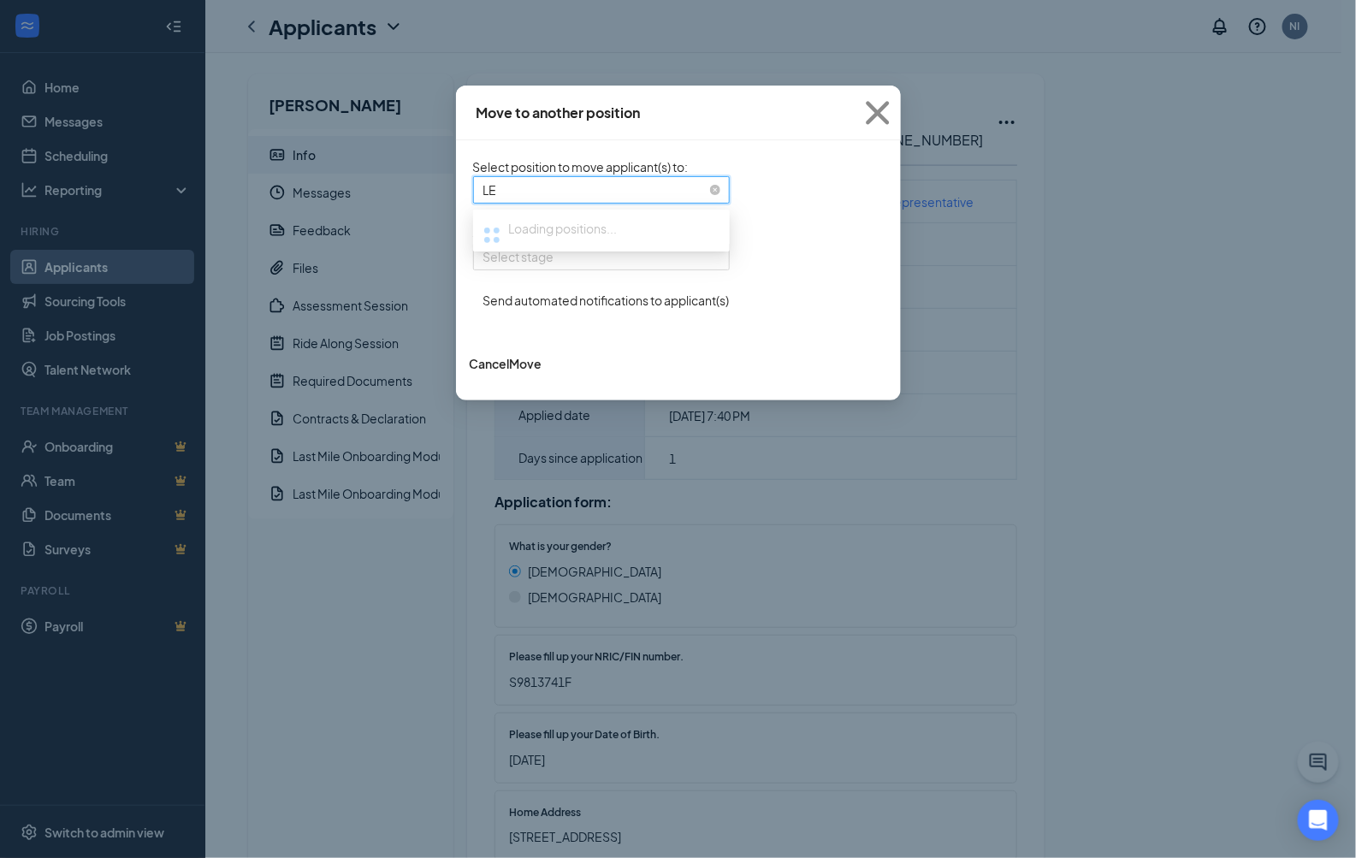
type input "LEX"
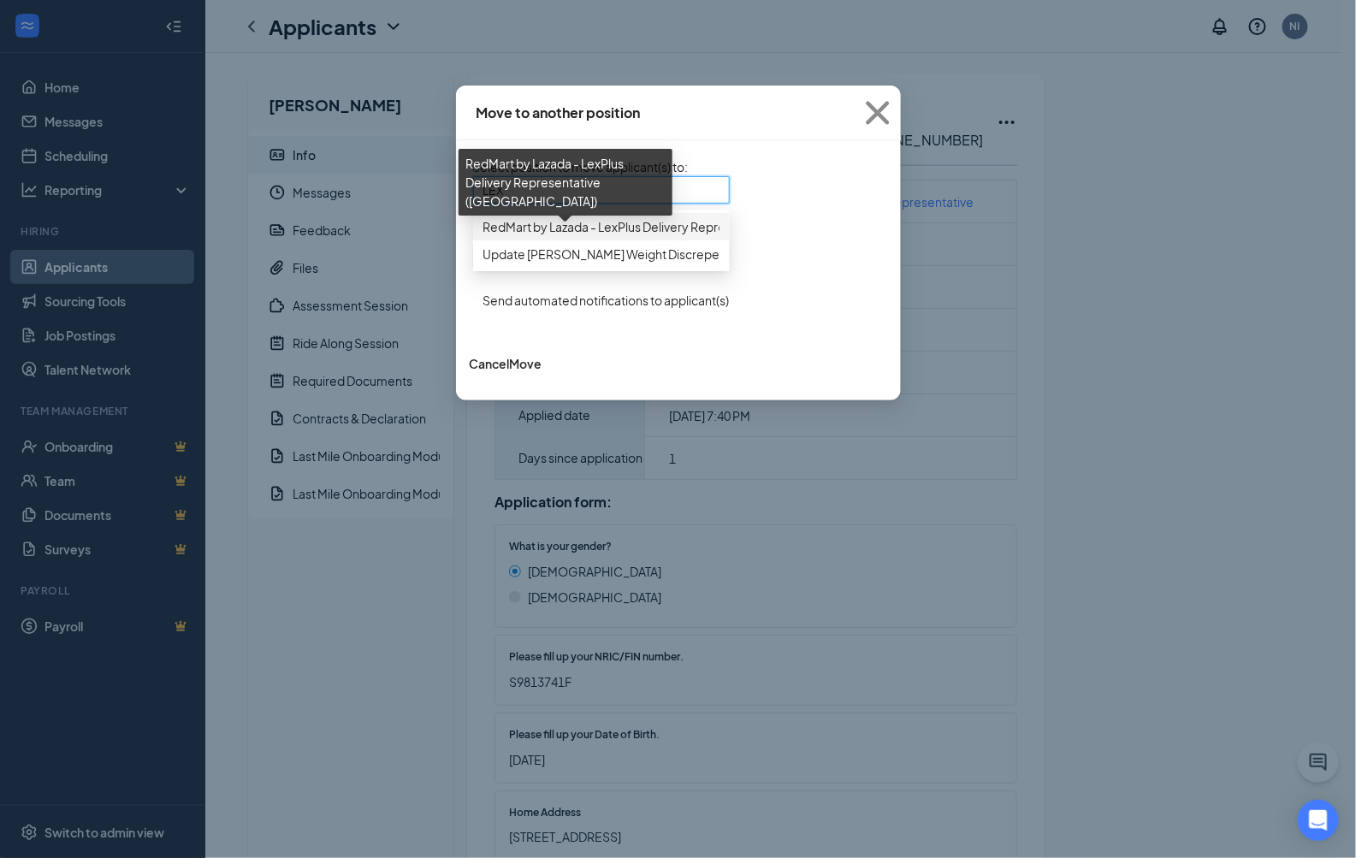
click at [483, 236] on span "RedMart by Lazada - LexPlus Delivery Representative ([GEOGRAPHIC_DATA])" at bounding box center [697, 226] width 428 height 19
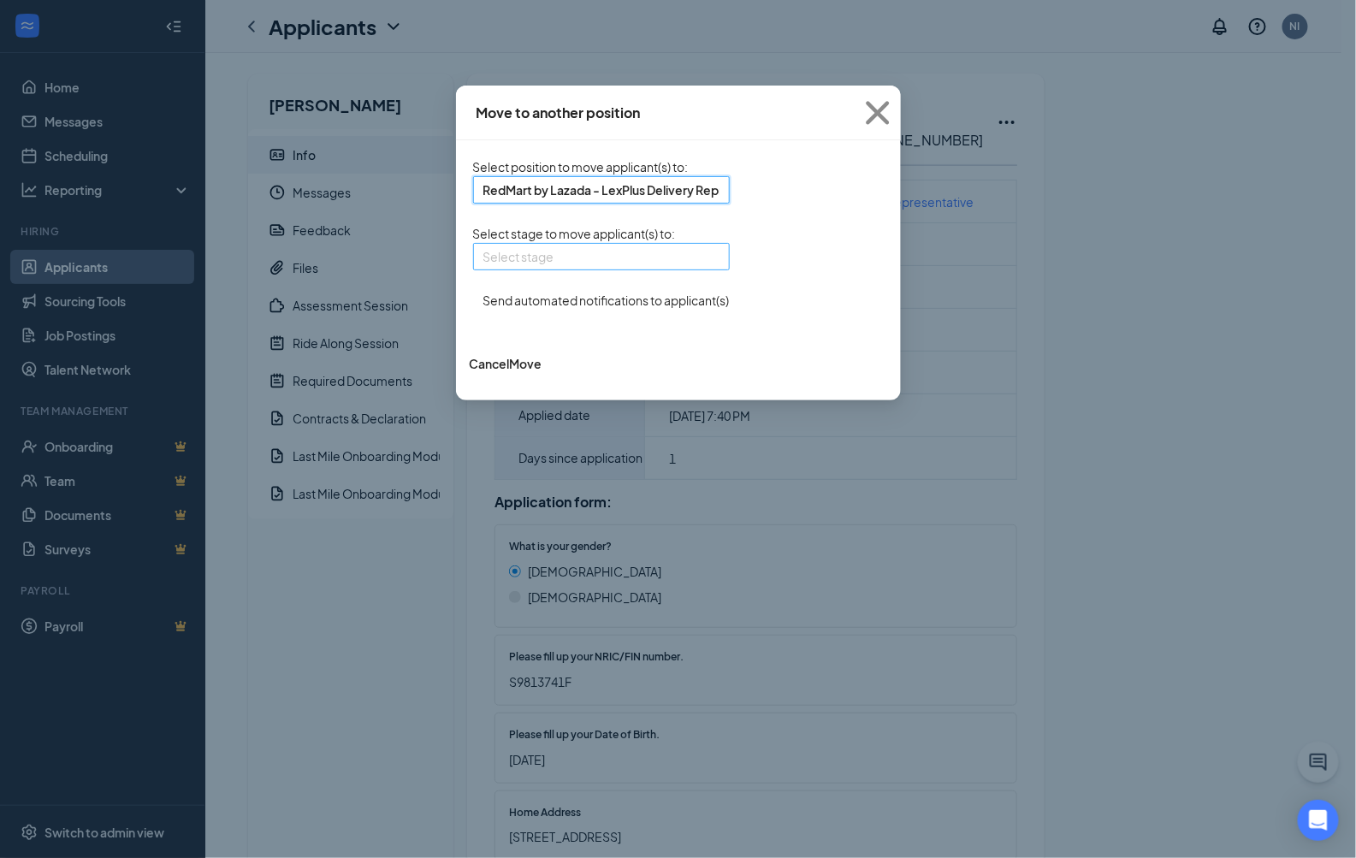
click at [483, 269] on input "search" at bounding box center [595, 257] width 224 height 26
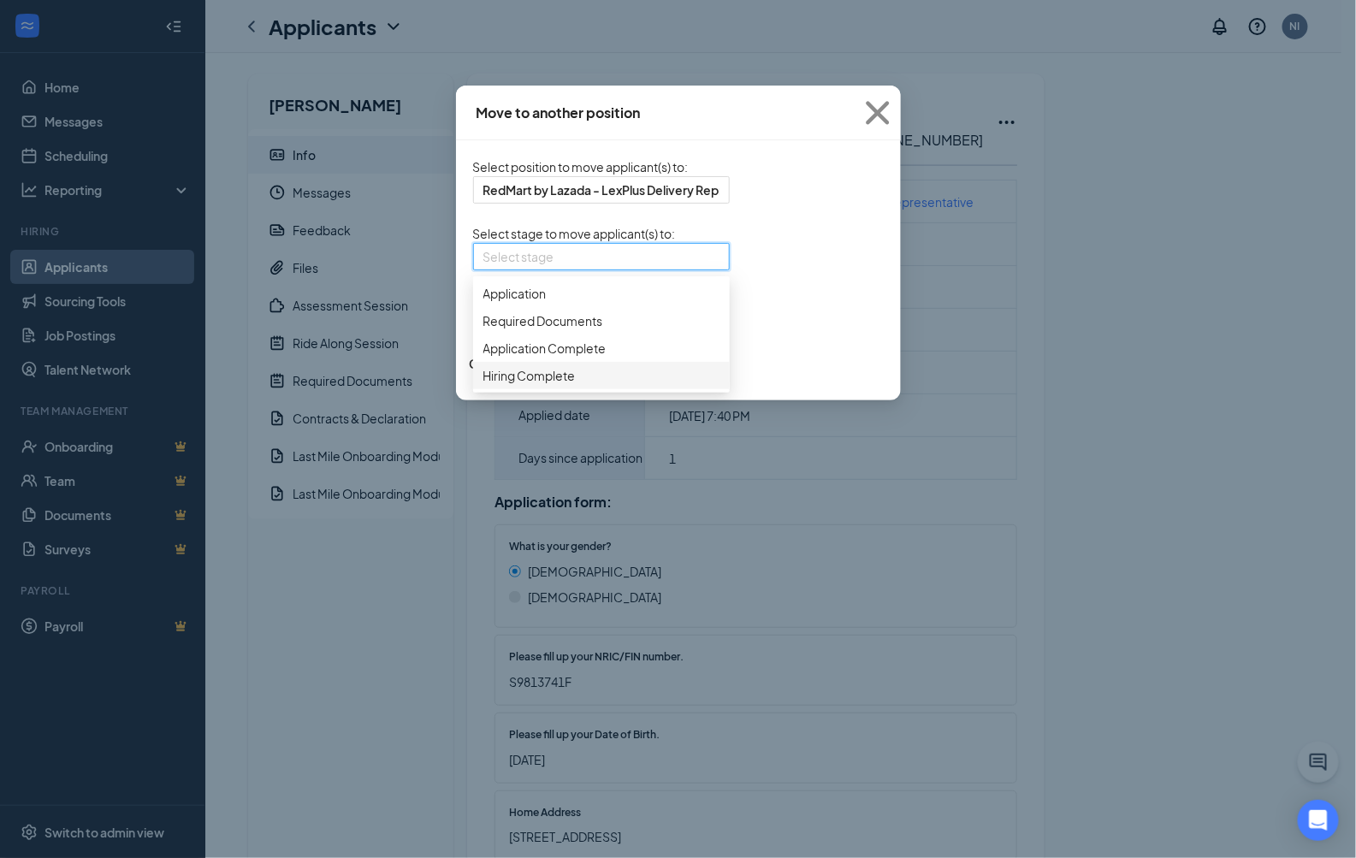
click at [483, 385] on span "Hiring Complete" at bounding box center [529, 375] width 92 height 19
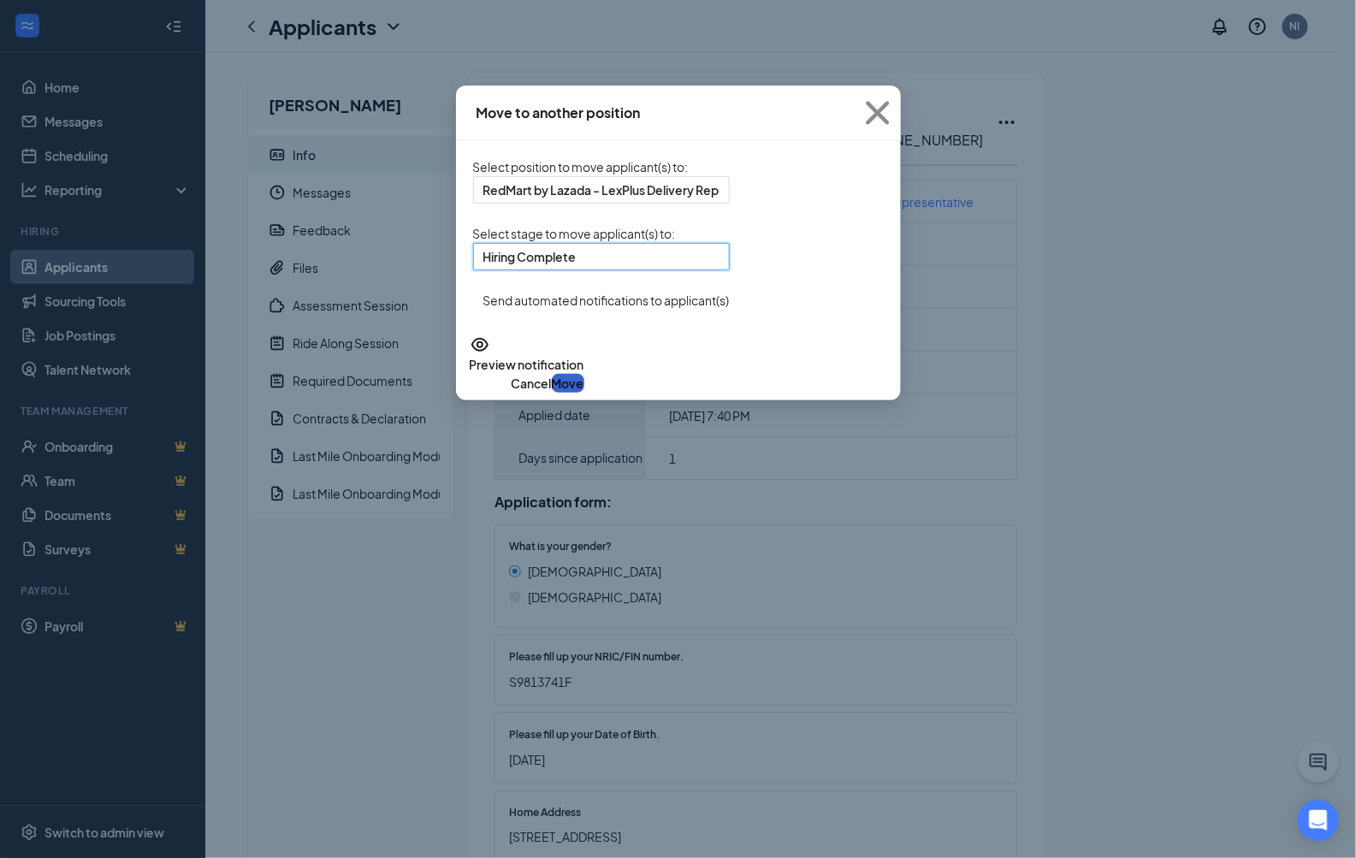
click at [584, 393] on button "Move" at bounding box center [568, 383] width 33 height 19
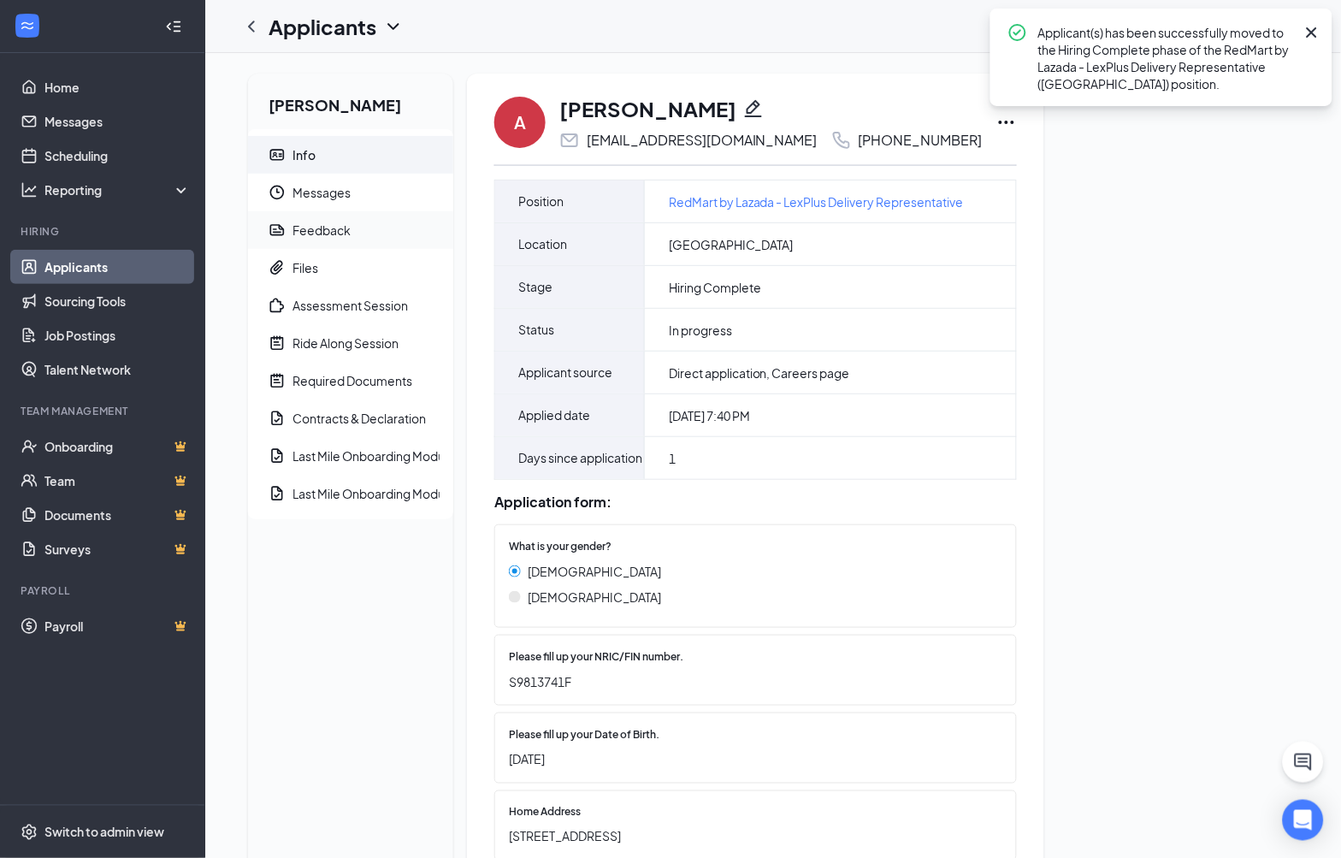
click at [386, 237] on span "Feedback" at bounding box center [366, 230] width 147 height 38
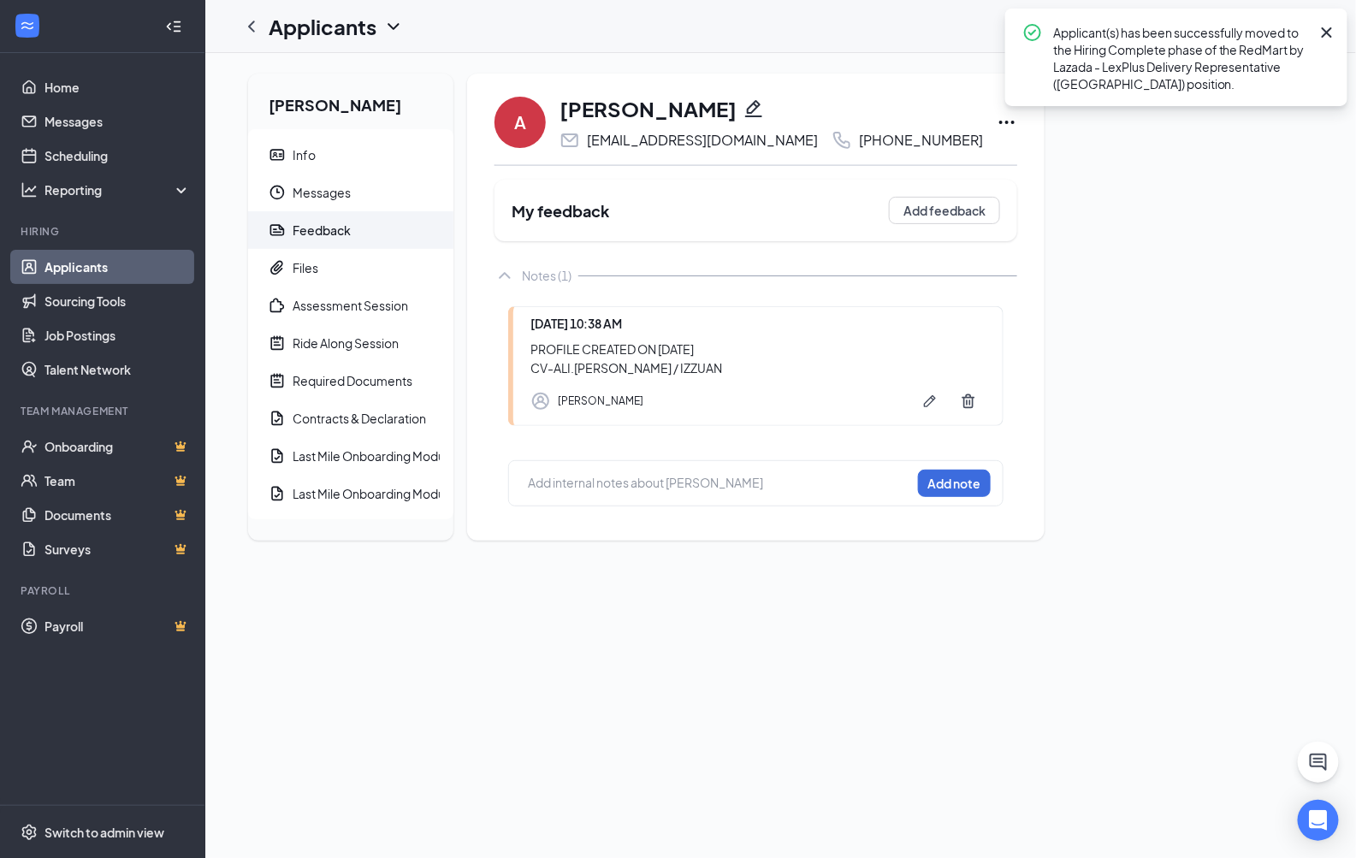
click at [1150, 416] on div "[PERSON_NAME] Info Messages Feedback Files Assessment Session Ride Along Sessio…" at bounding box center [780, 314] width 1092 height 481
